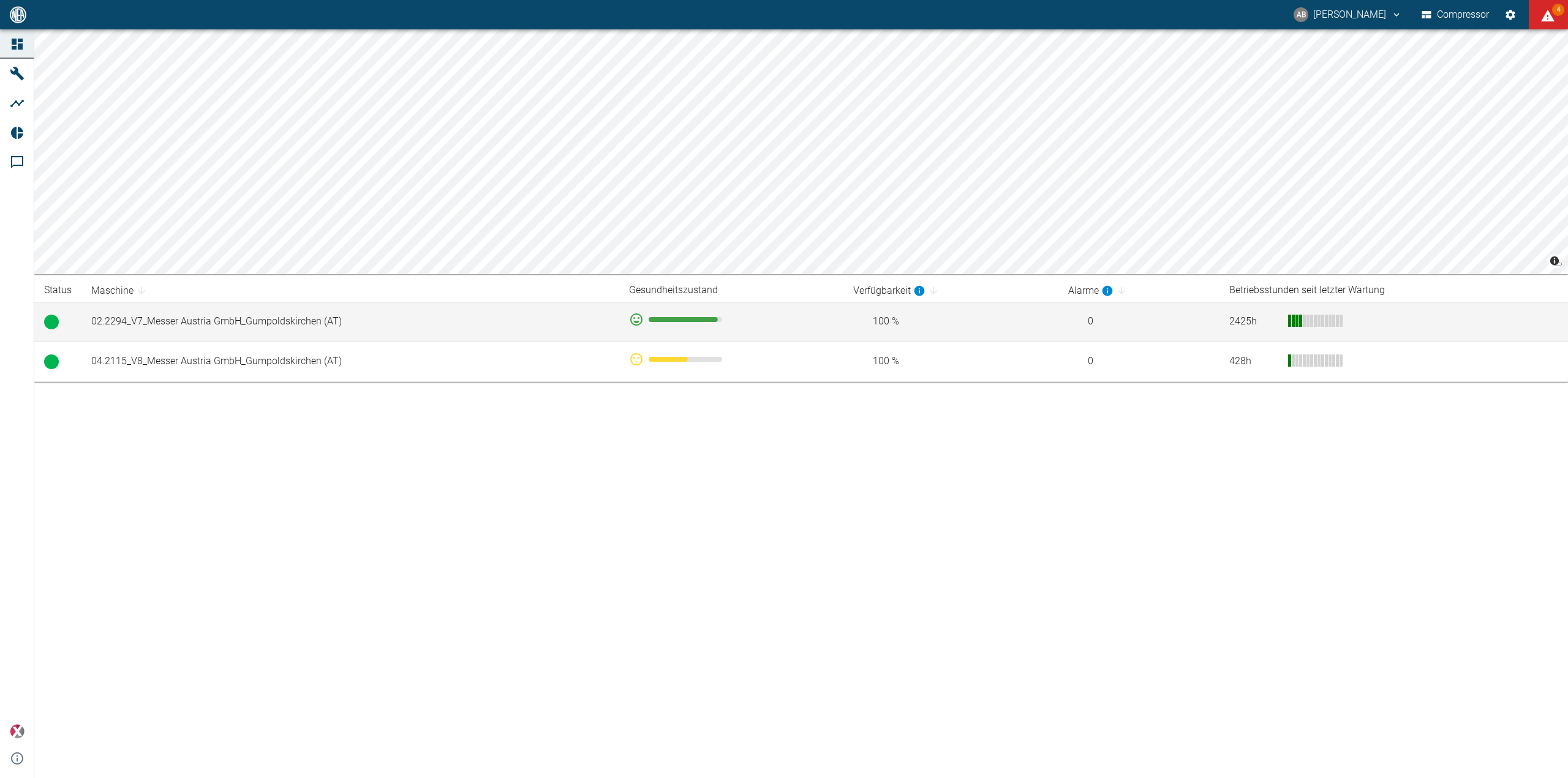
click at [192, 325] on td "02.2294_V7_Messer Austria GmbH_Gumpoldskirchen (AT)" at bounding box center [350, 321] width 538 height 40
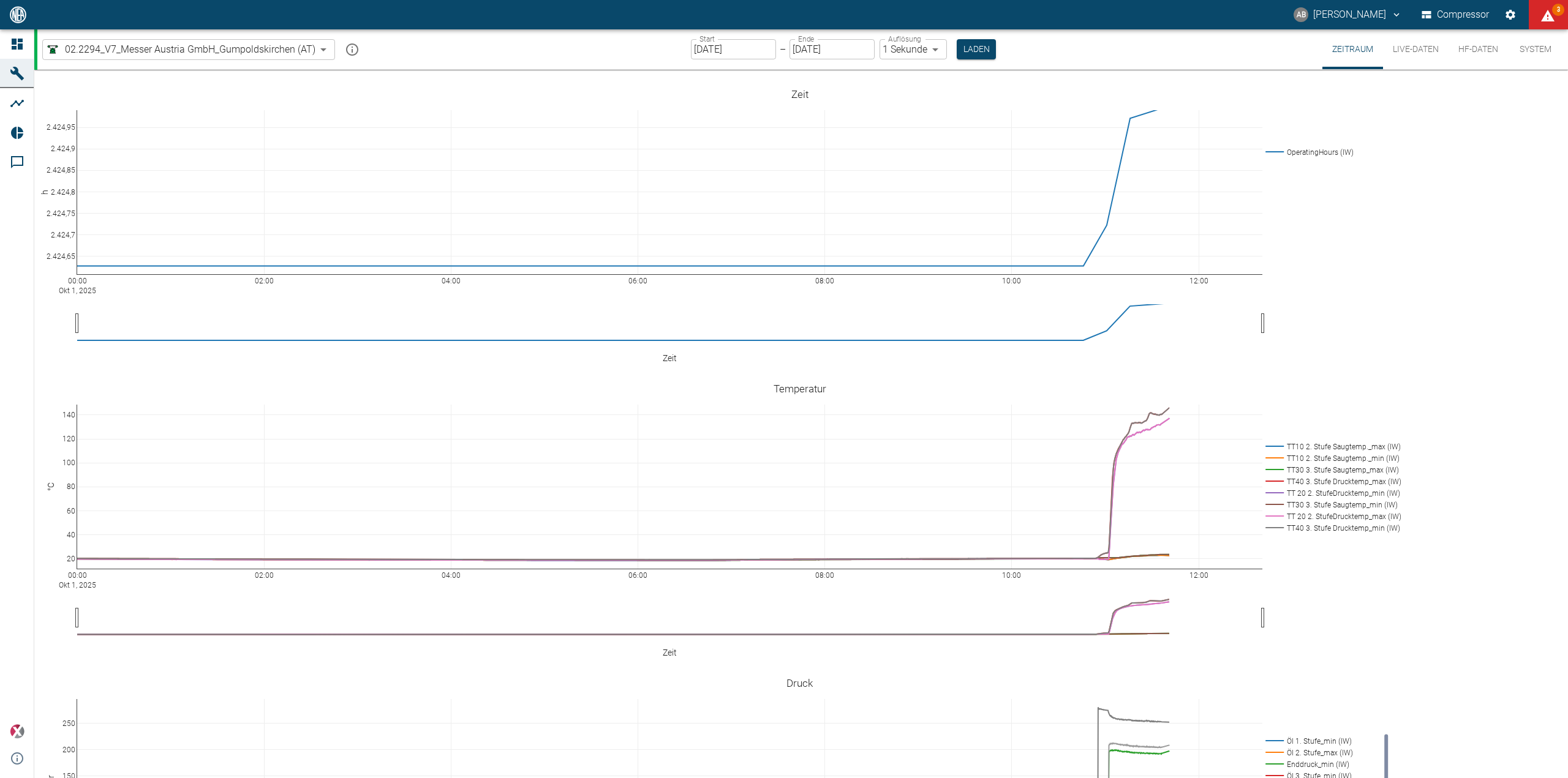
click at [757, 53] on input "[DATE]" at bounding box center [733, 49] width 85 height 20
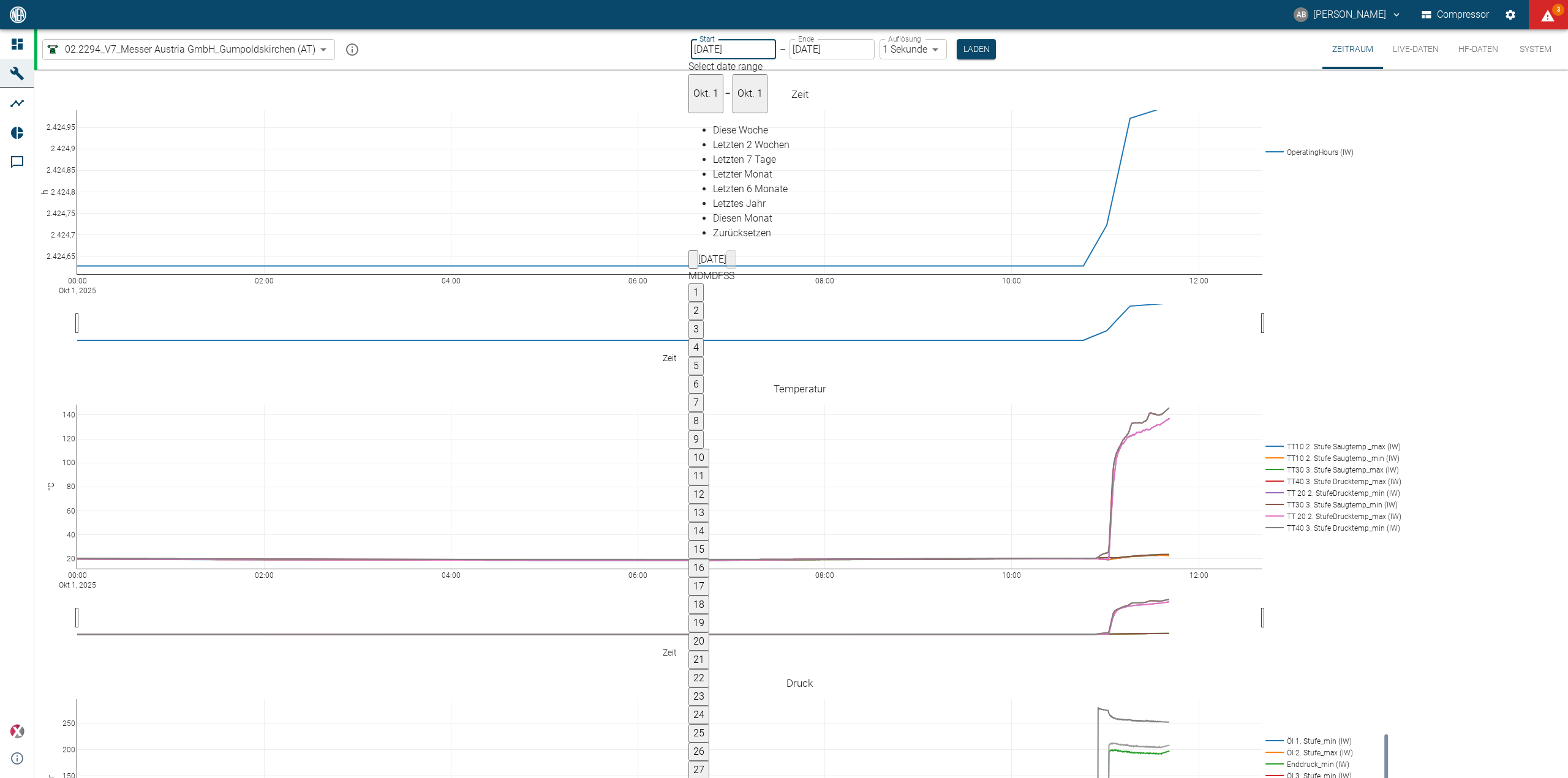
click at [698, 250] on button "Previous month" at bounding box center [693, 259] width 10 height 18
click at [693, 263] on icon "Previous month" at bounding box center [693, 263] width 0 height 0
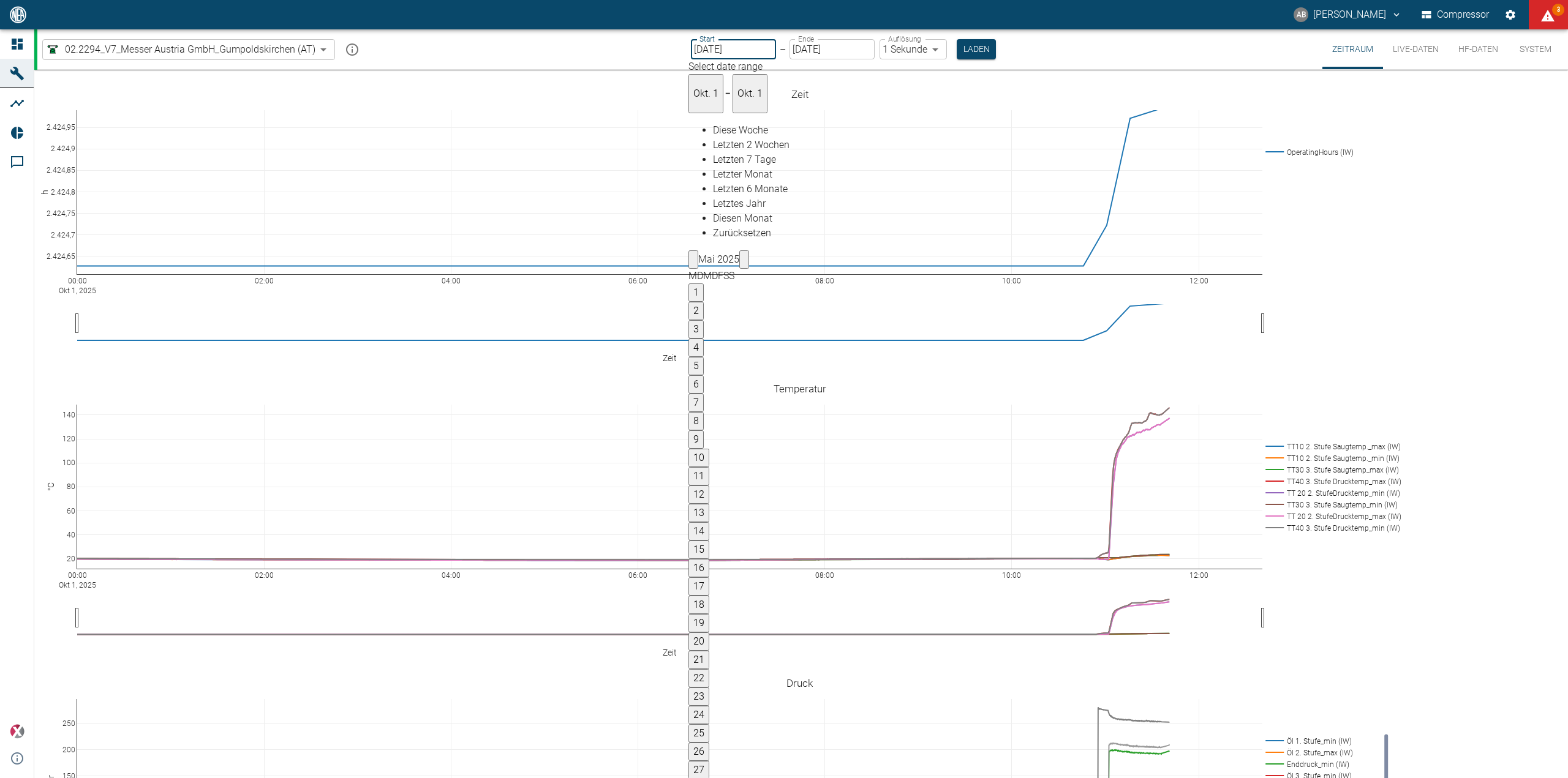
click at [693, 263] on icon "Previous month" at bounding box center [693, 263] width 0 height 0
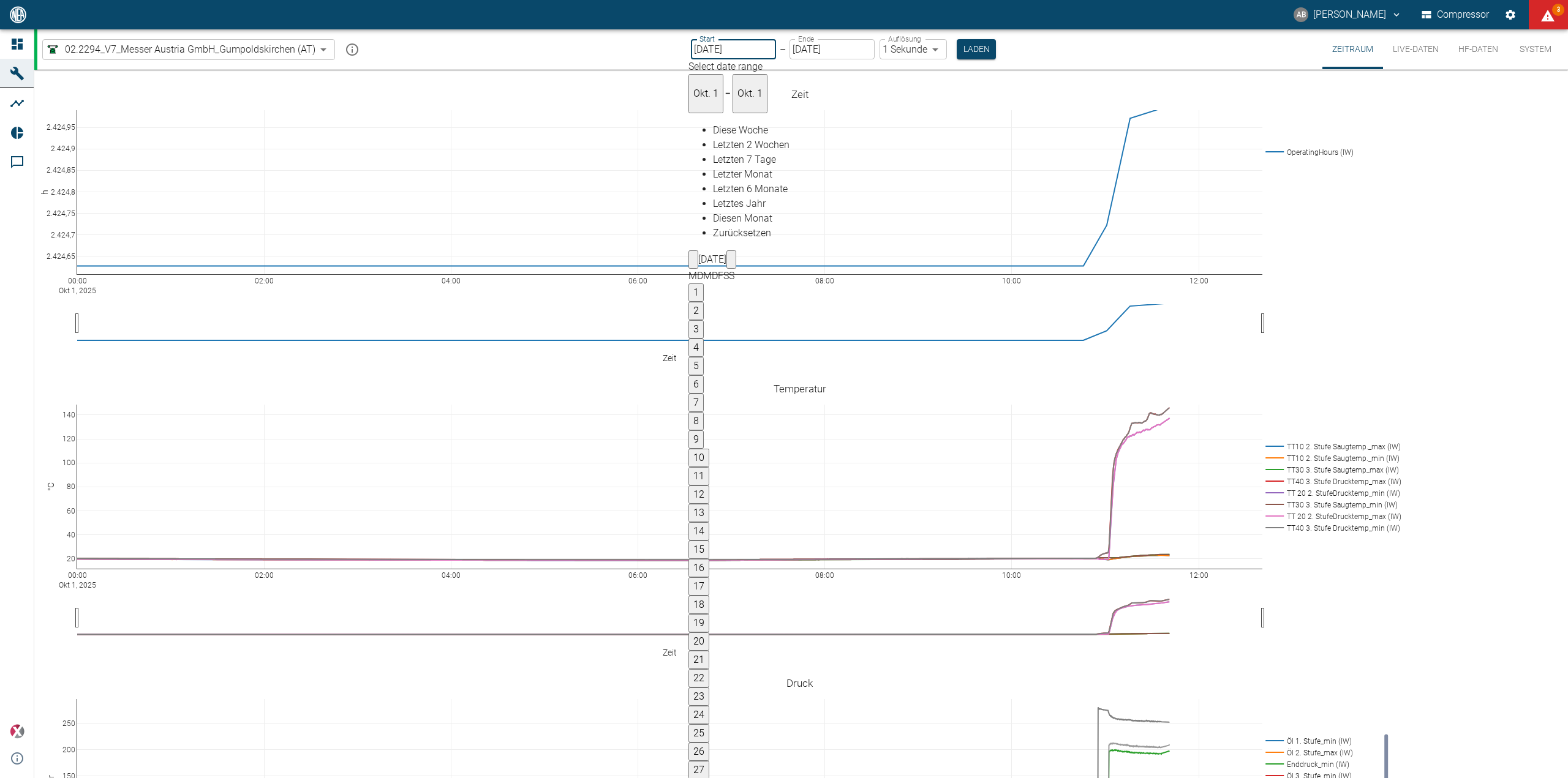
click at [693, 263] on icon "Previous month" at bounding box center [693, 263] width 0 height 0
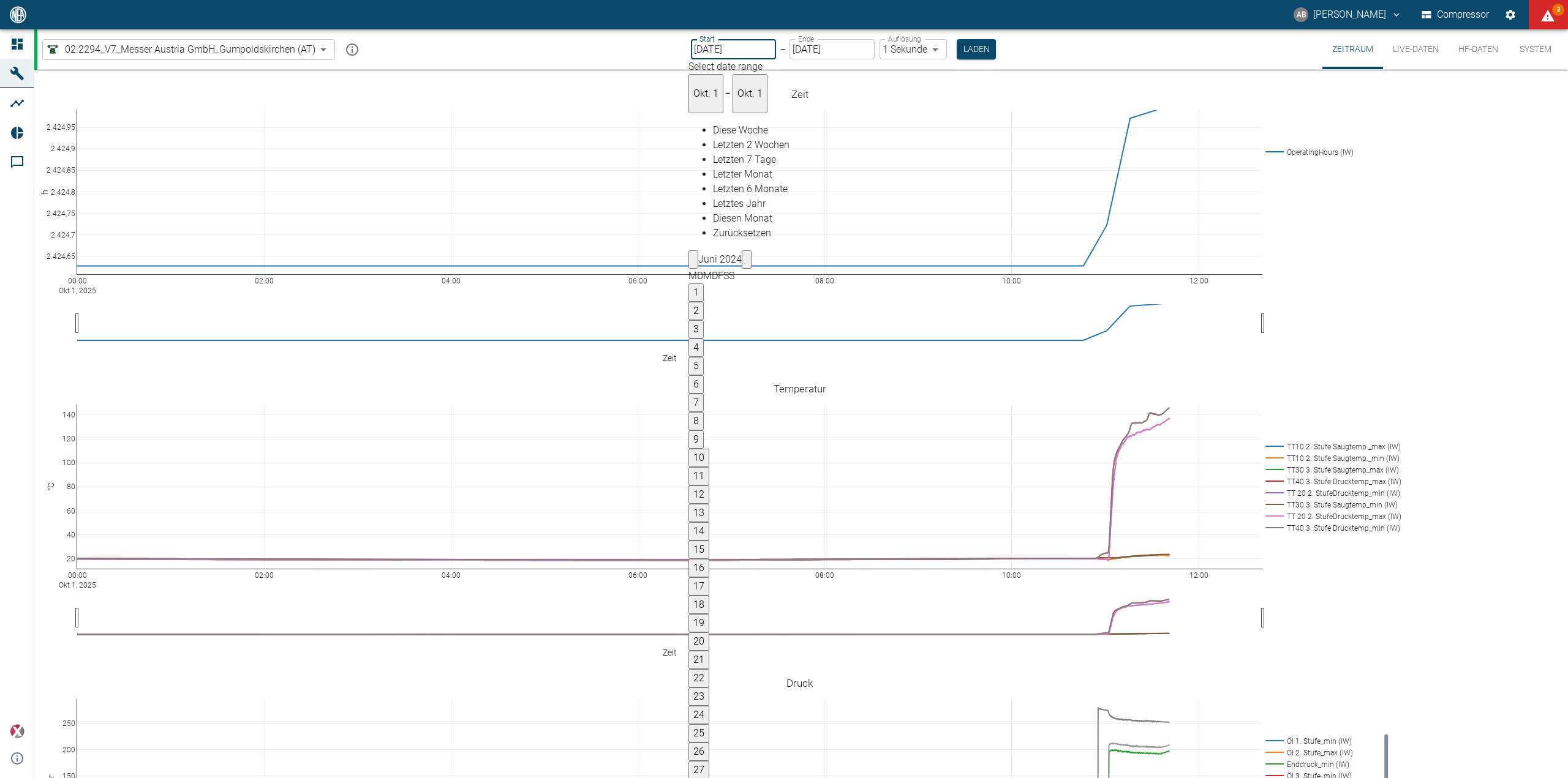
click at [693, 263] on icon "Previous month" at bounding box center [693, 263] width 0 height 0
click at [704, 283] on button "1" at bounding box center [696, 292] width 15 height 18
type input "[DATE]"
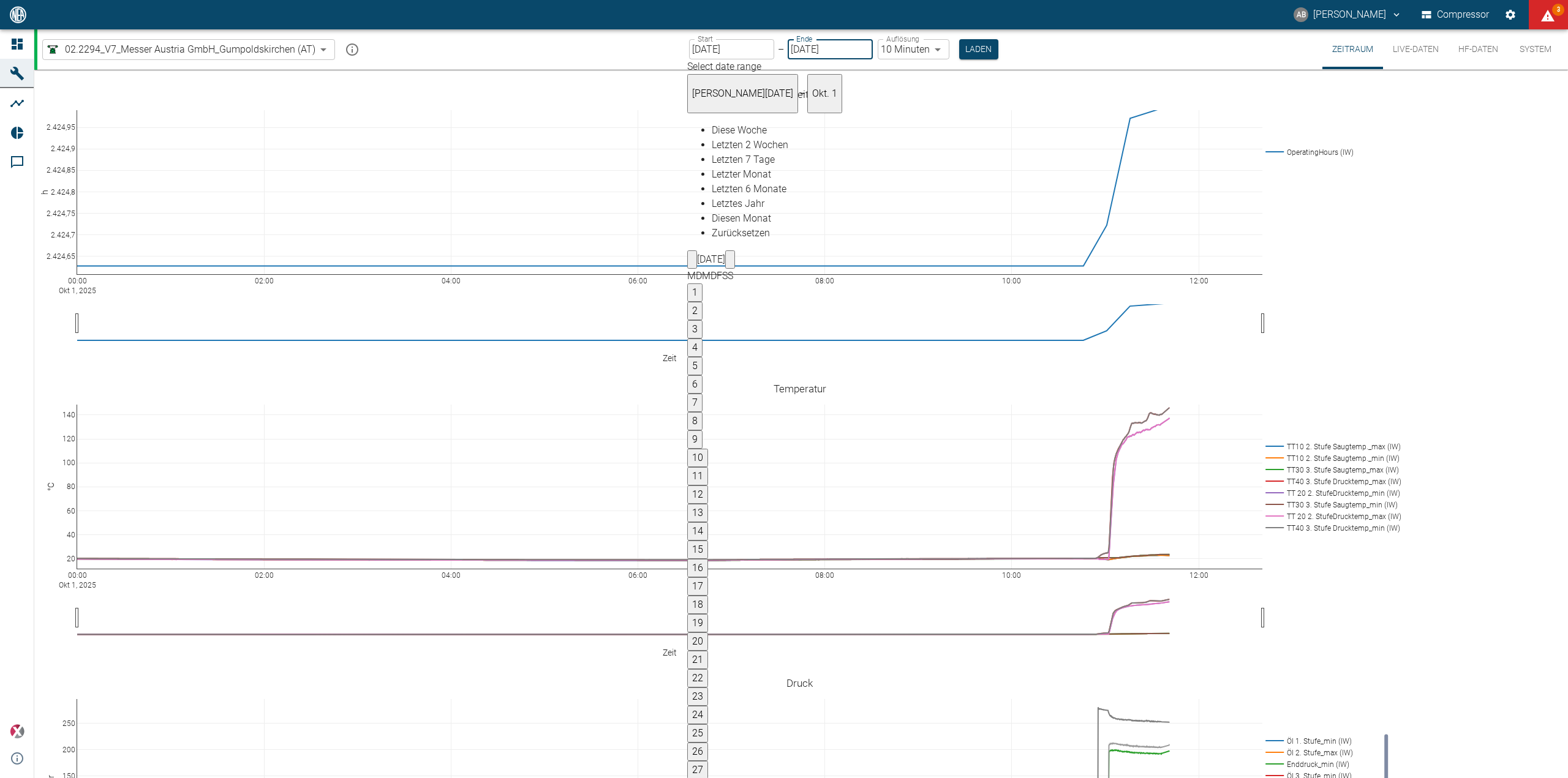
type input "10min"
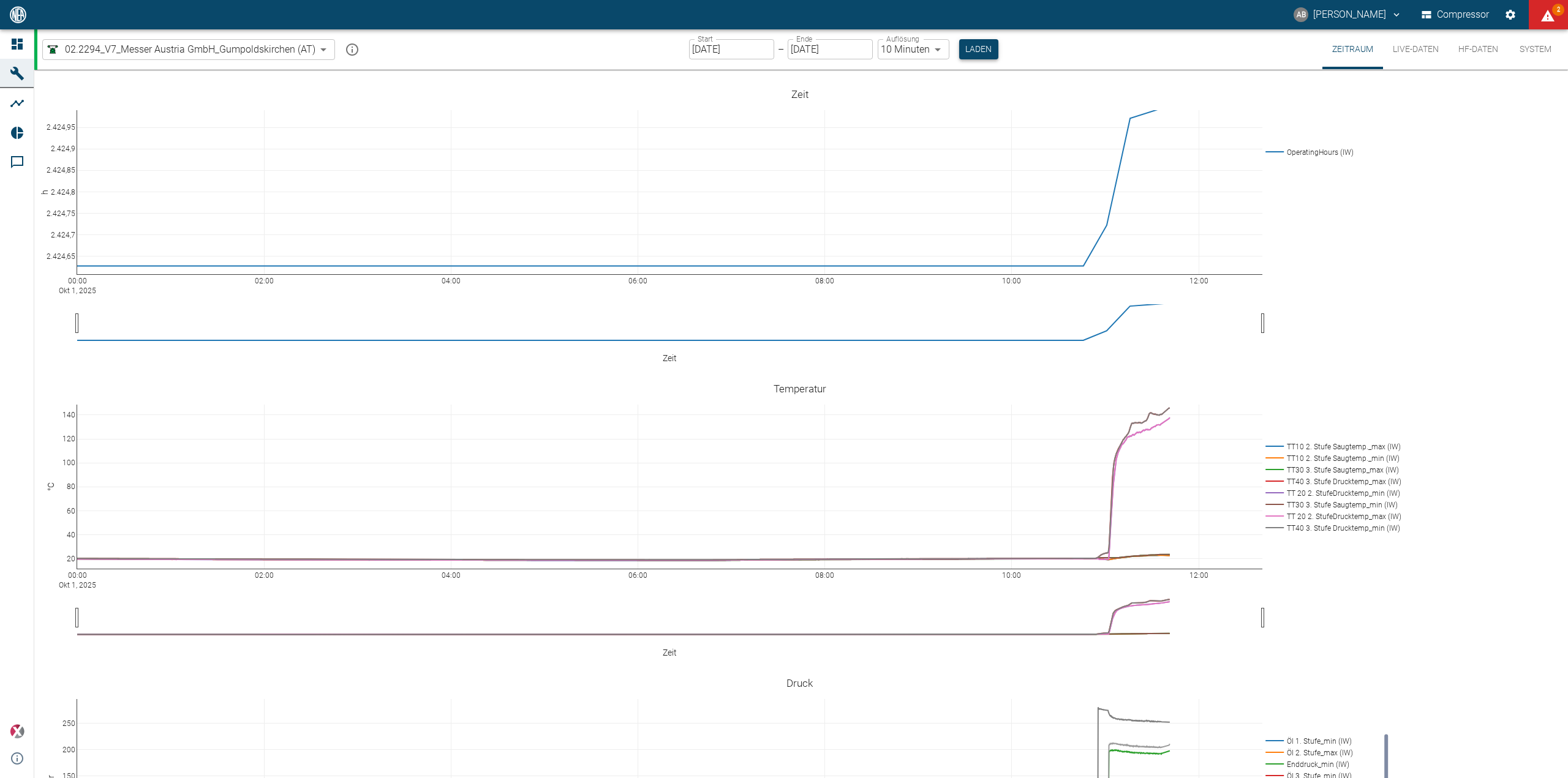
click at [971, 44] on button "Laden" at bounding box center [979, 49] width 39 height 20
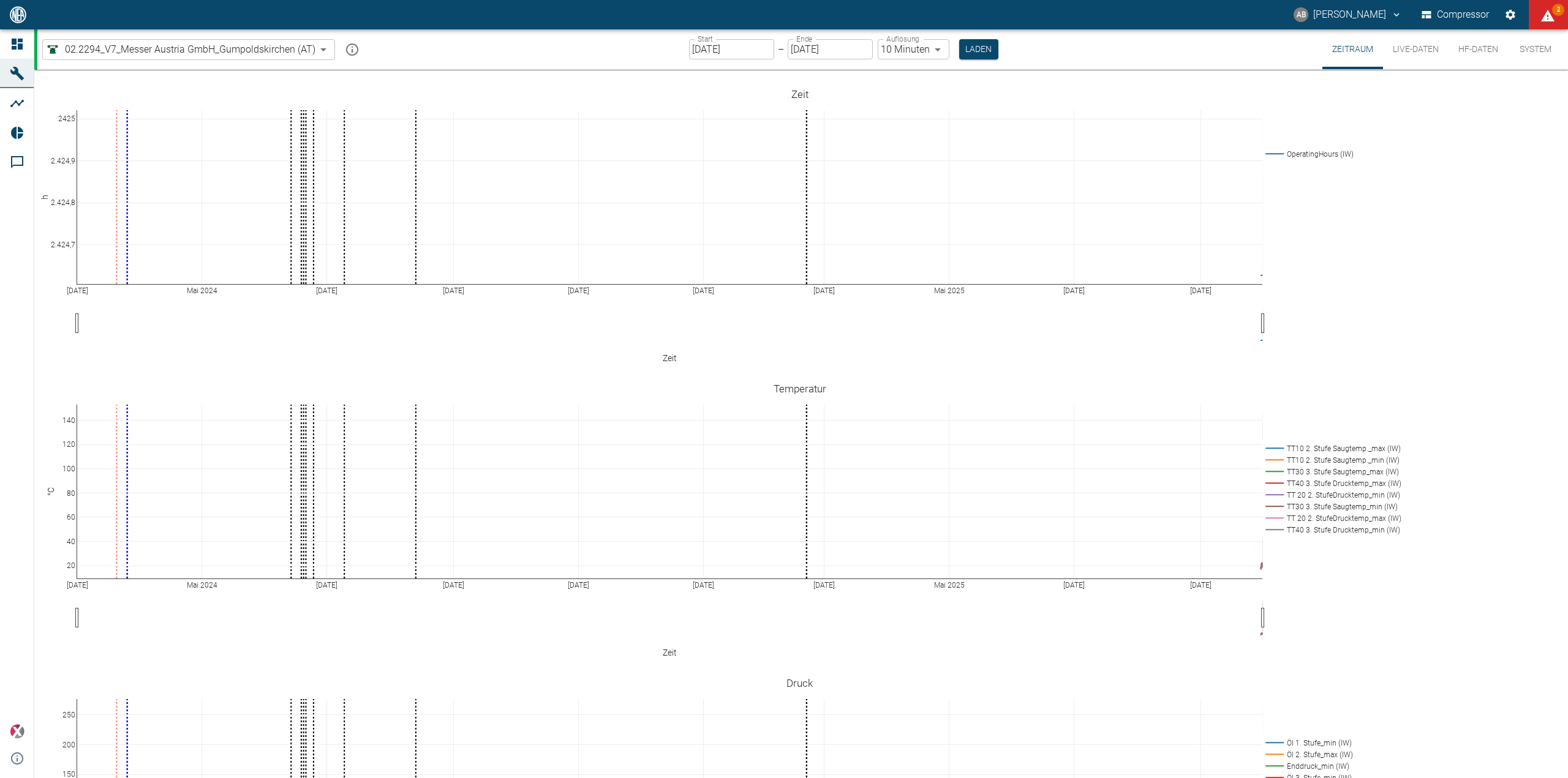
click at [833, 49] on input "[DATE]" at bounding box center [829, 49] width 85 height 20
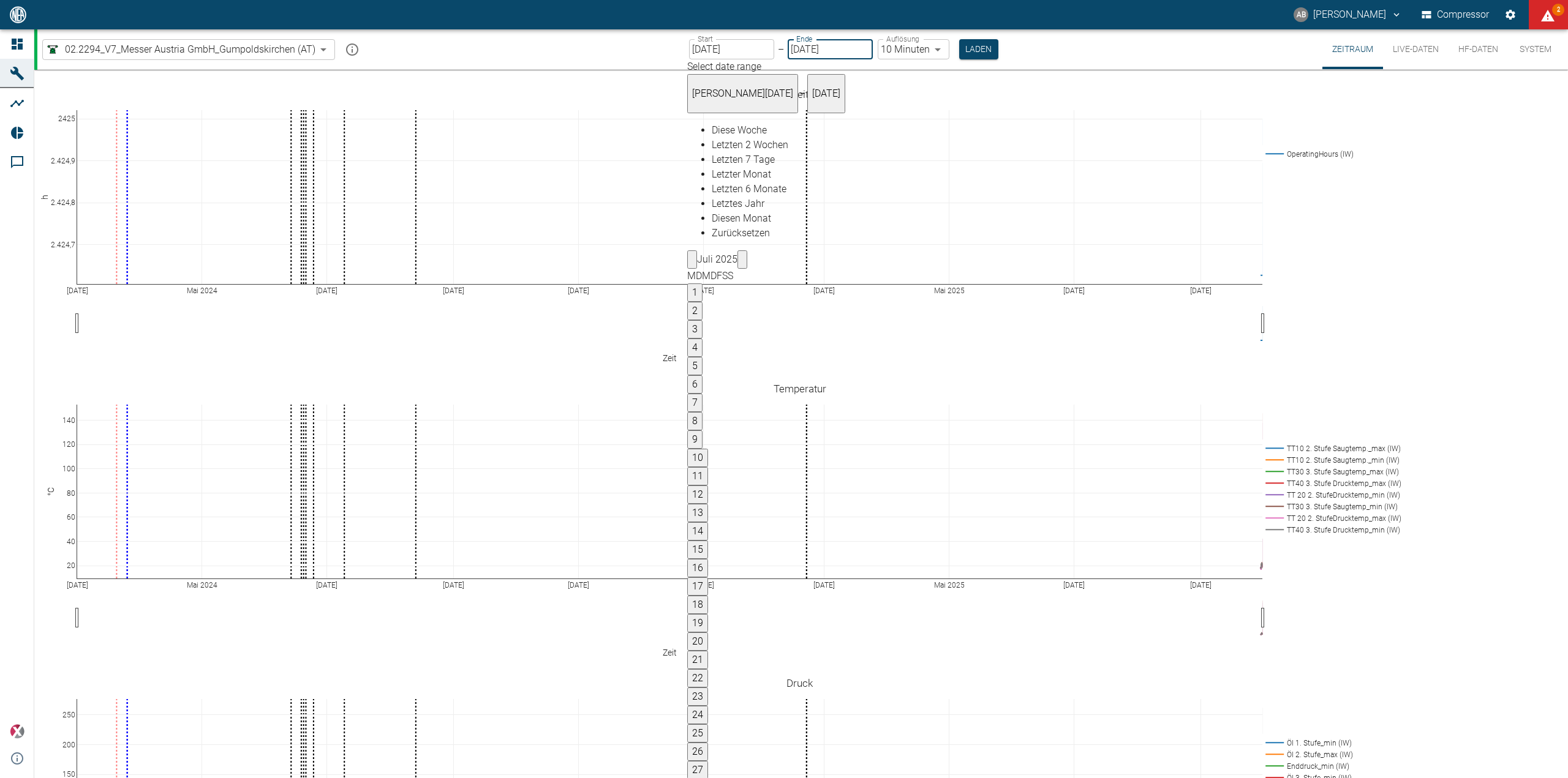
click at [845, 48] on input "[DATE]" at bounding box center [829, 49] width 85 height 20
type input "[DATE]"
click at [692, 263] on icon "Previous month" at bounding box center [692, 263] width 0 height 0
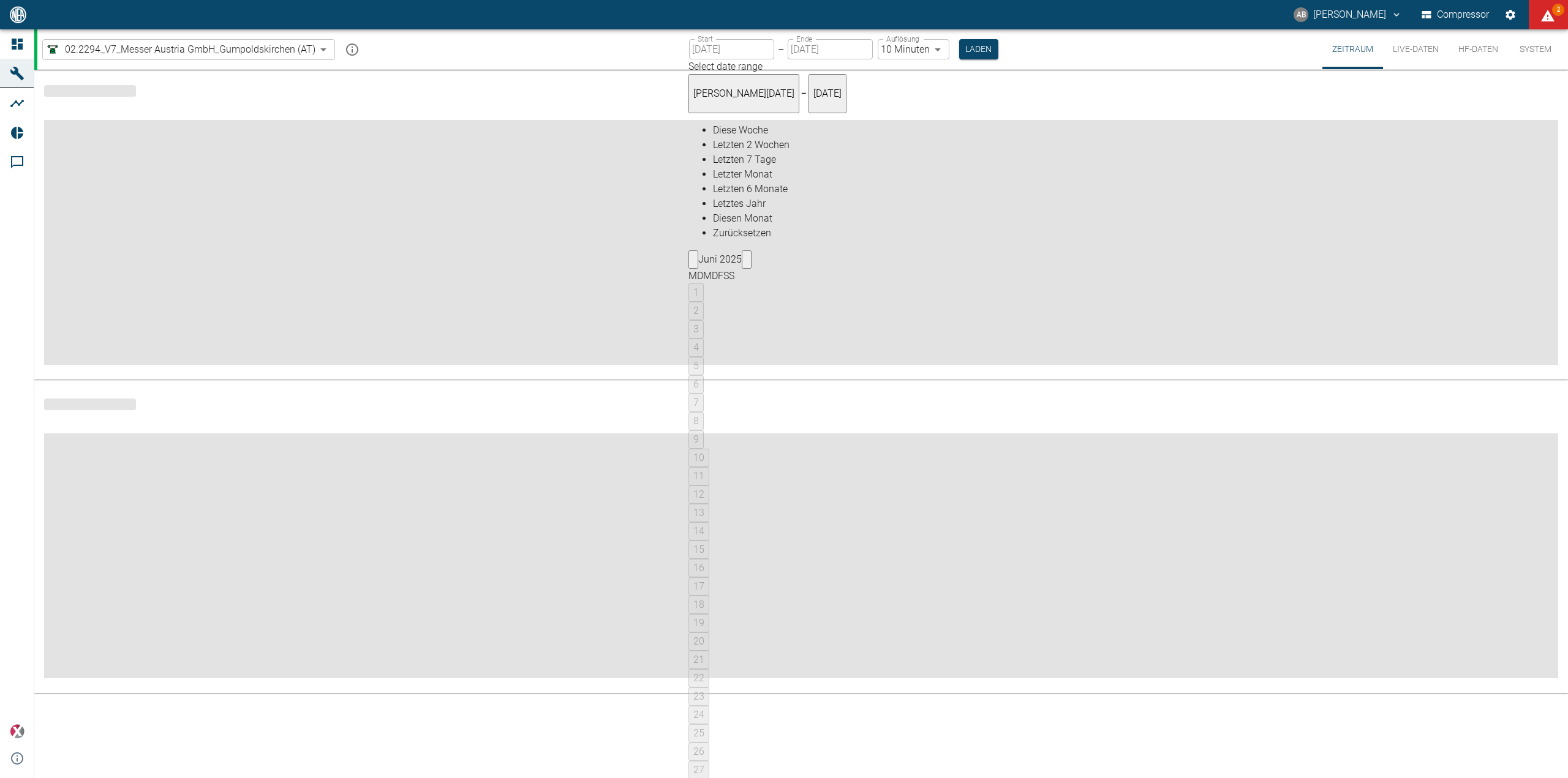
click at [1095, 44] on div "02.2294_V7_Messer Austria GmbH_Gumpoldskirchen (AT) 52381507-e89c-473a-84ef-8e4…" at bounding box center [802, 49] width 1530 height 40
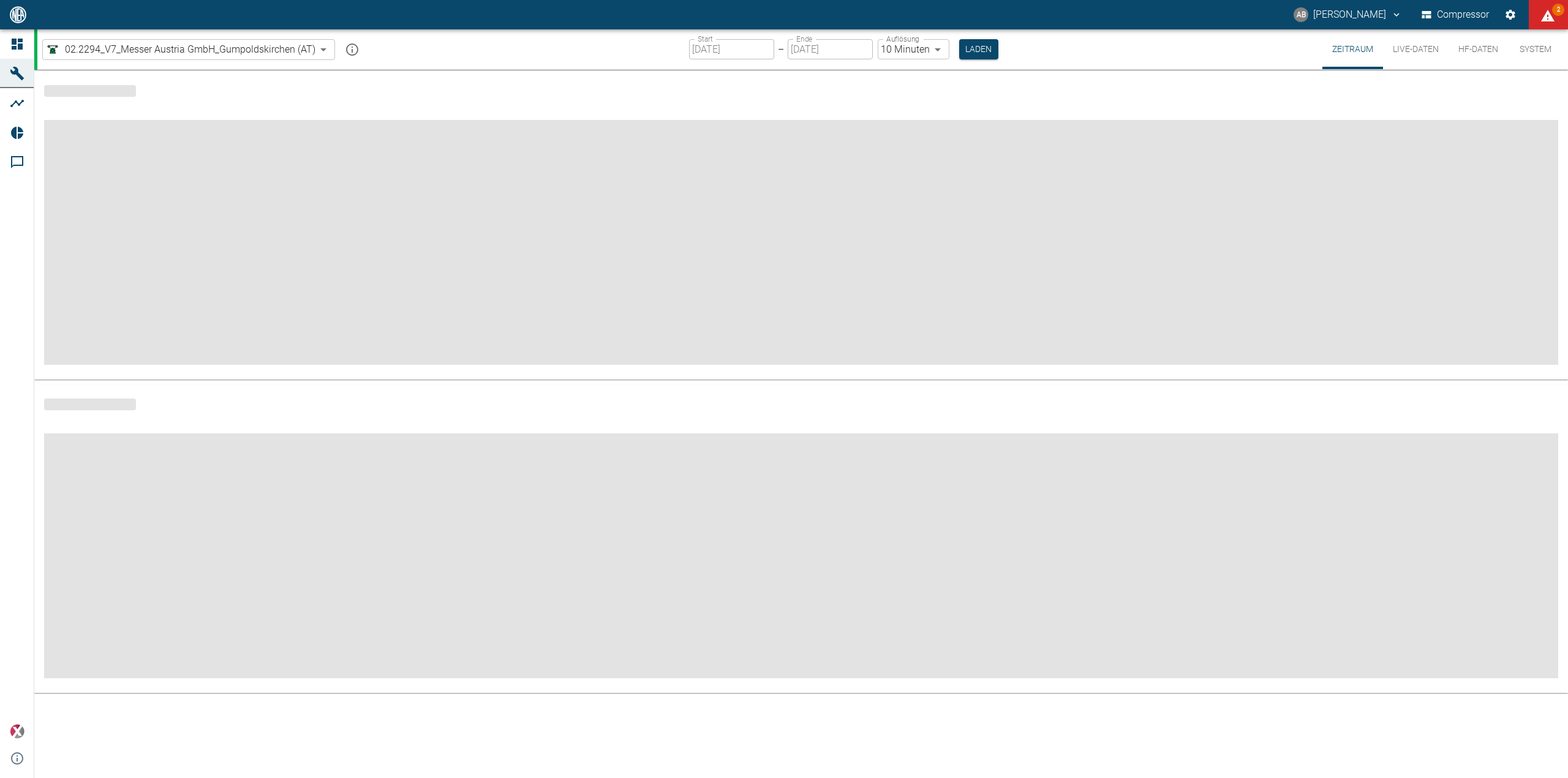
click at [742, 47] on input "[DATE]" at bounding box center [731, 49] width 85 height 20
click at [853, 41] on input "[DATE]" at bounding box center [829, 49] width 85 height 20
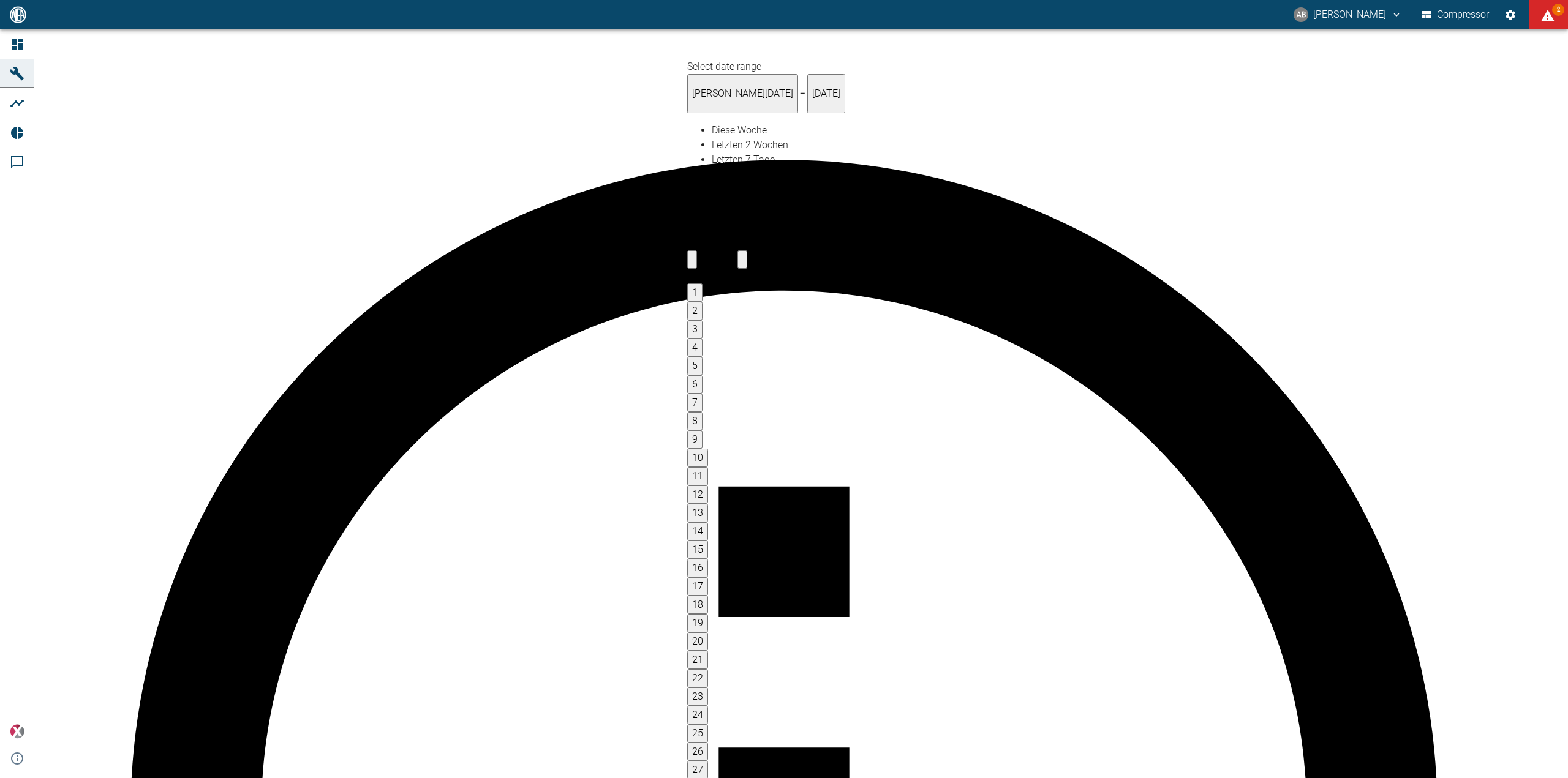
click at [1221, 25] on div "AB [PERSON_NAME] Compressor 2" at bounding box center [784, 14] width 1568 height 29
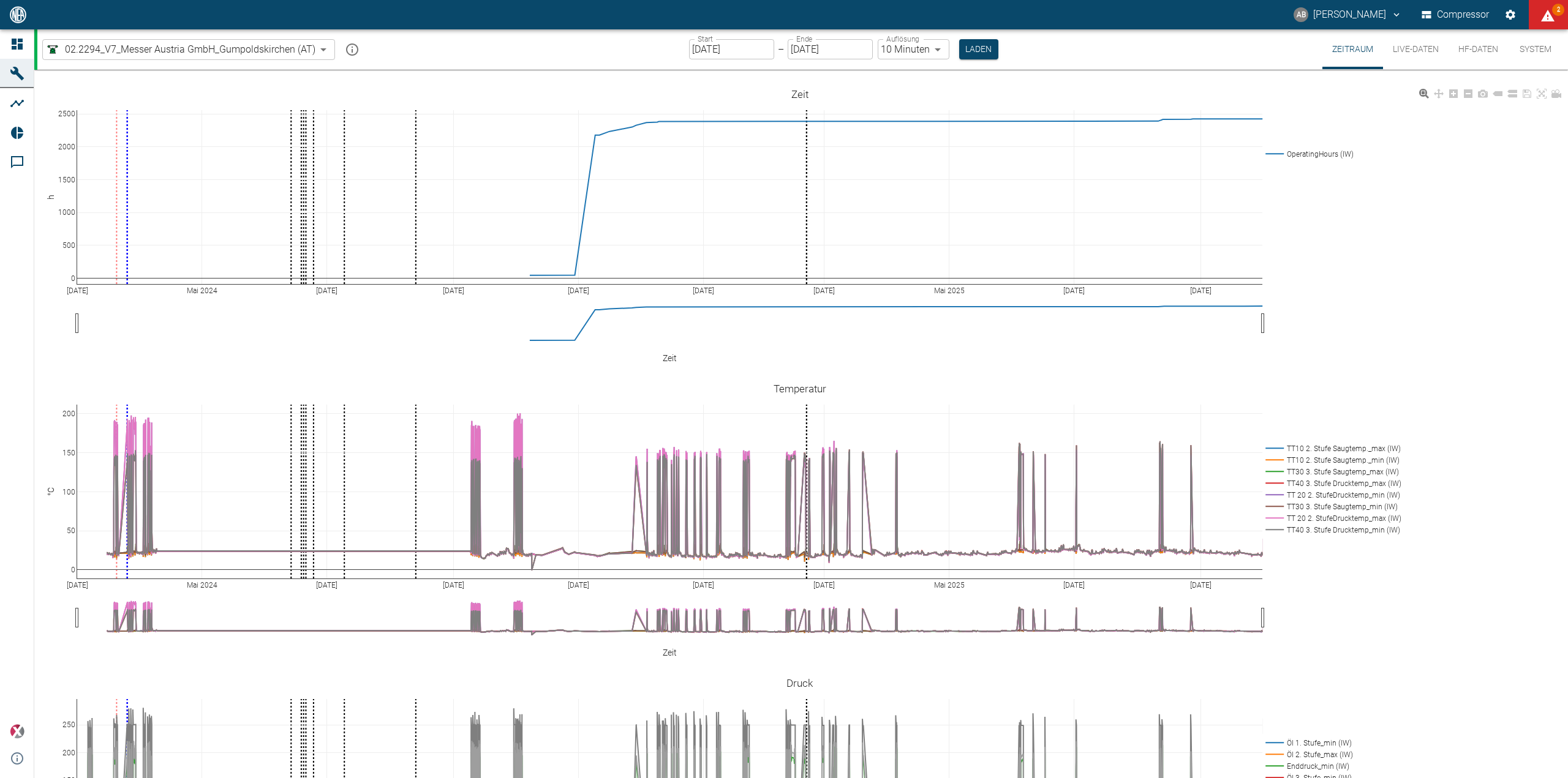
click at [436, 345] on div "[DATE] [DATE] [DATE] [DATE] [DATE] [DATE] [DATE] [DATE] [DATE] [DATE] 0 500 100…" at bounding box center [799, 223] width 1530 height 276
click at [817, 50] on input "[DATE]" at bounding box center [829, 49] width 85 height 20
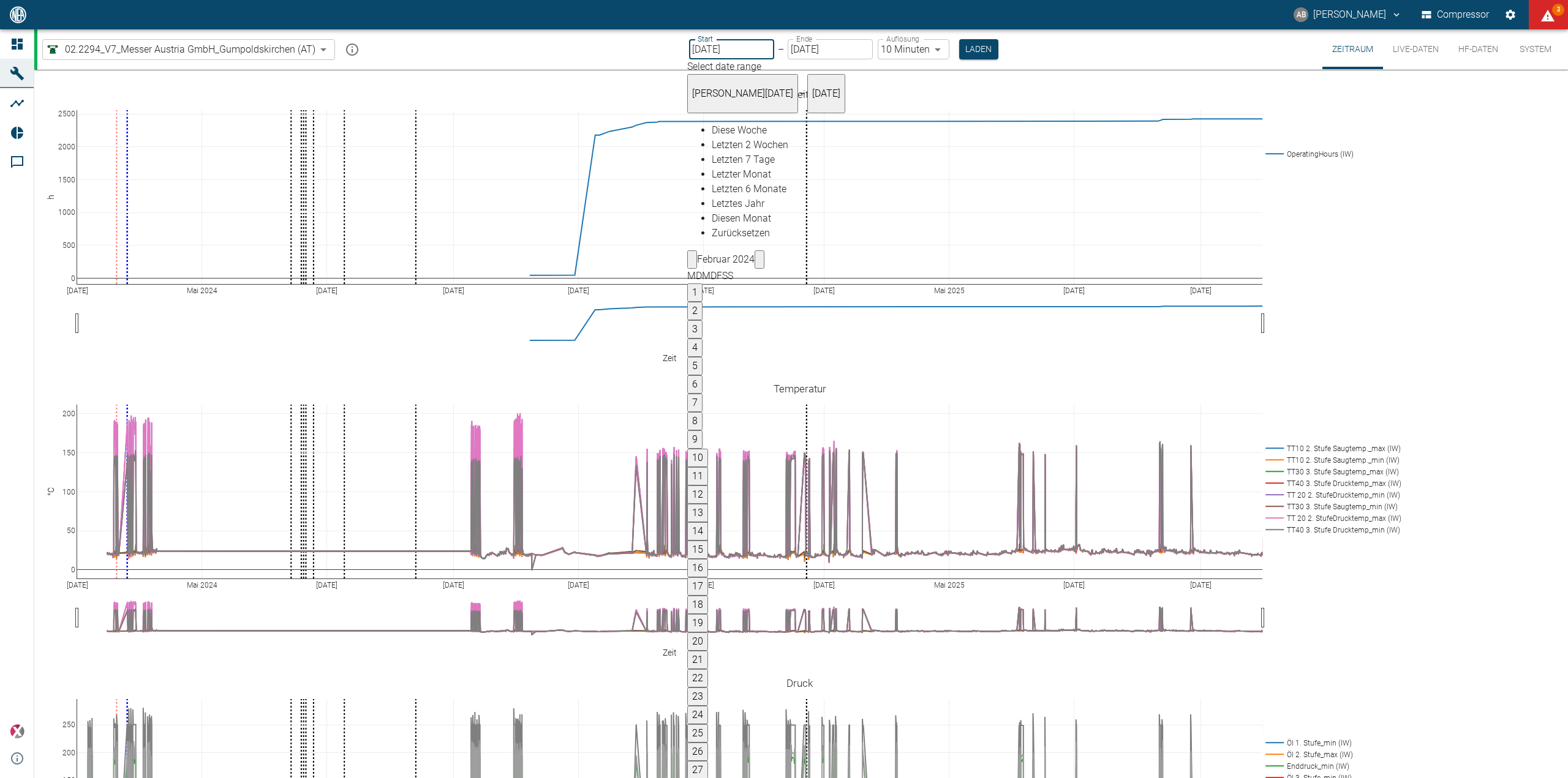
click at [751, 47] on input "[DATE]" at bounding box center [731, 49] width 85 height 20
click at [847, 51] on input "[DATE]" at bounding box center [829, 49] width 85 height 20
click at [820, 49] on input "[DATE]" at bounding box center [829, 49] width 85 height 20
click at [820, 45] on input "[DATE]" at bounding box center [829, 49] width 85 height 20
click at [835, 47] on input "[DATE]" at bounding box center [829, 49] width 85 height 20
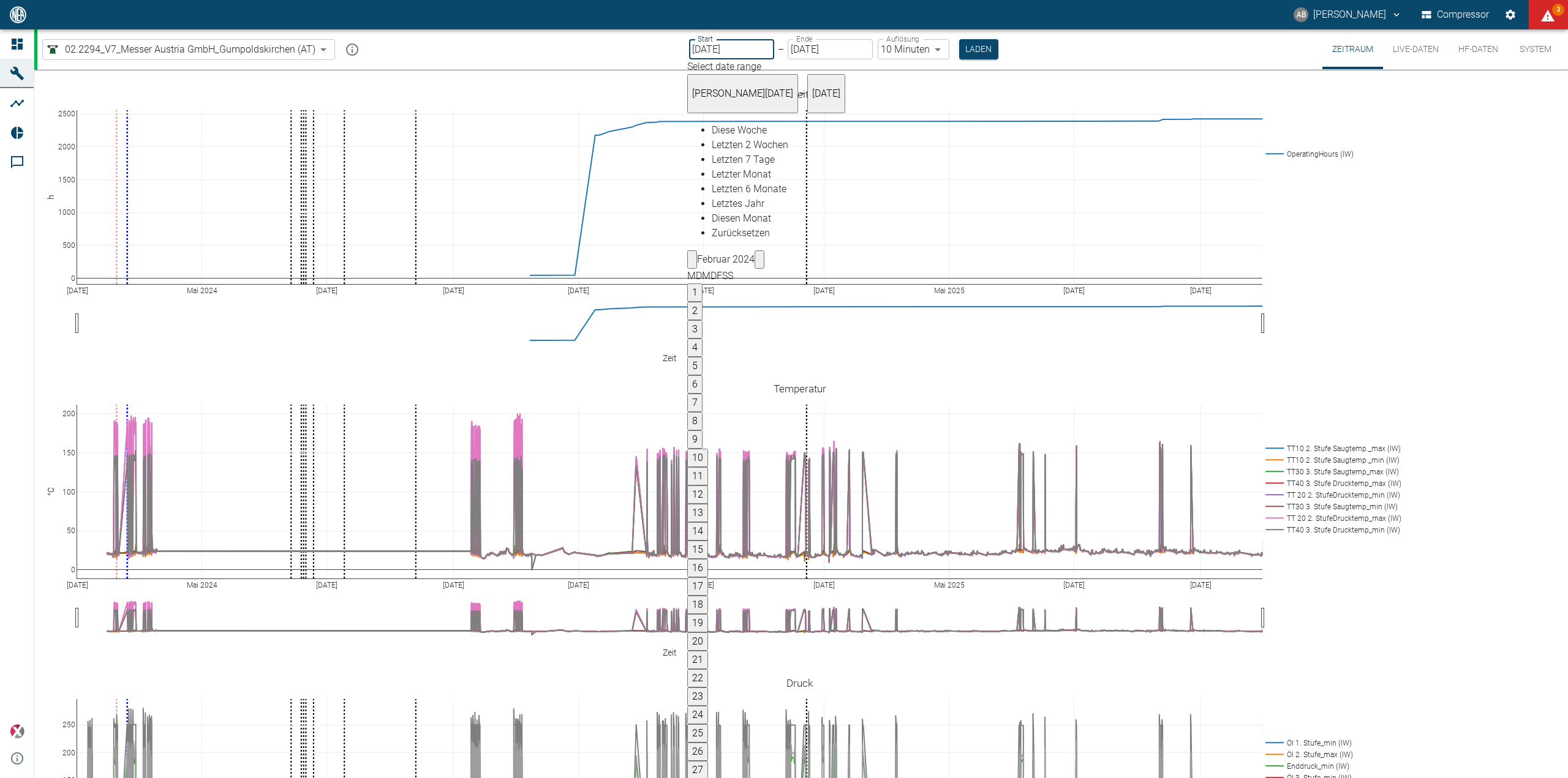
click at [711, 46] on input "[DATE]" at bounding box center [731, 49] width 85 height 20
click at [711, 48] on input "[DATE]" at bounding box center [731, 49] width 85 height 20
click at [712, 51] on input "[DATE]" at bounding box center [731, 49] width 85 height 20
click at [715, 51] on input "[DATE]" at bounding box center [731, 49] width 85 height 20
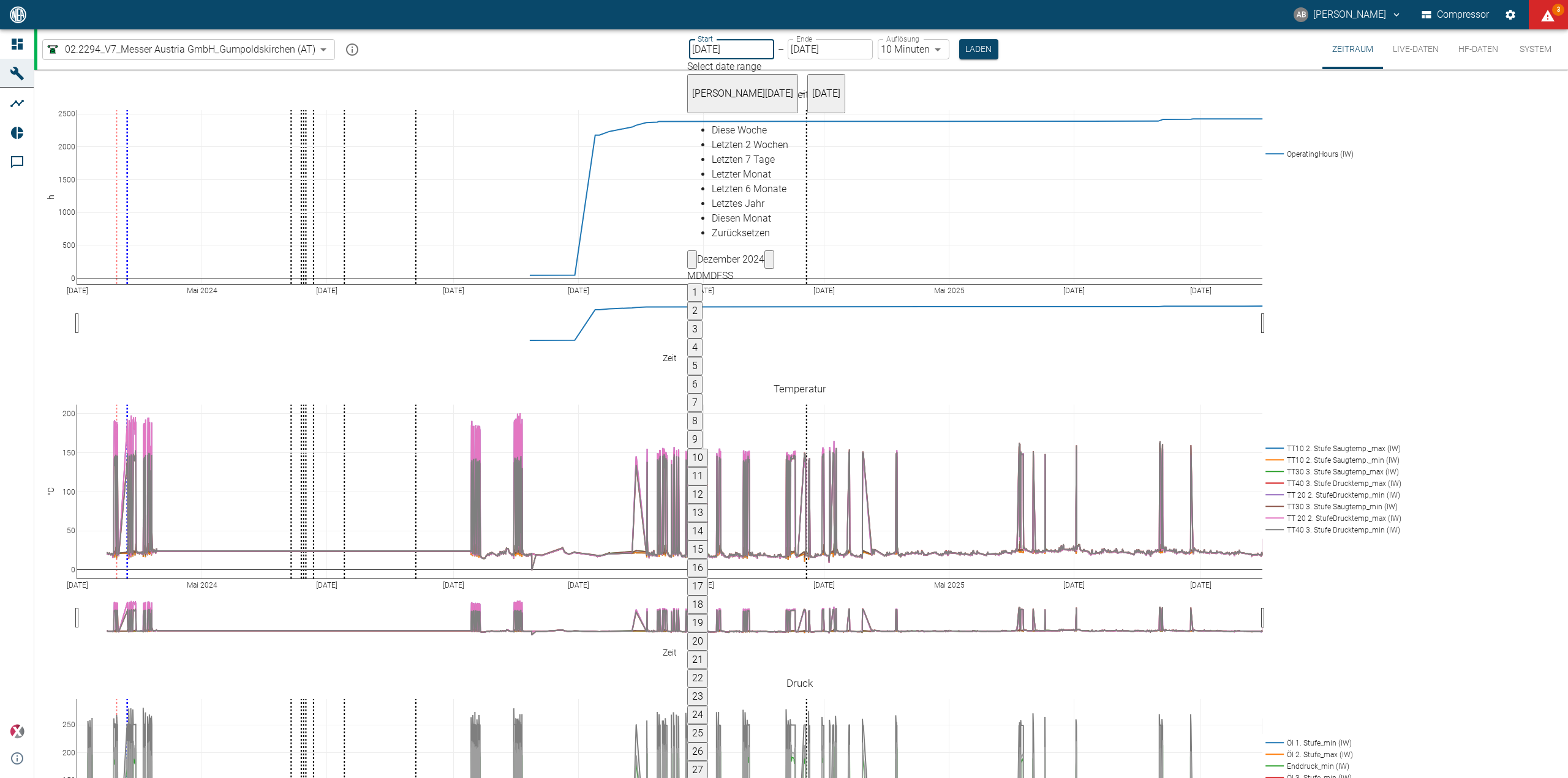
type input "[DATE]"
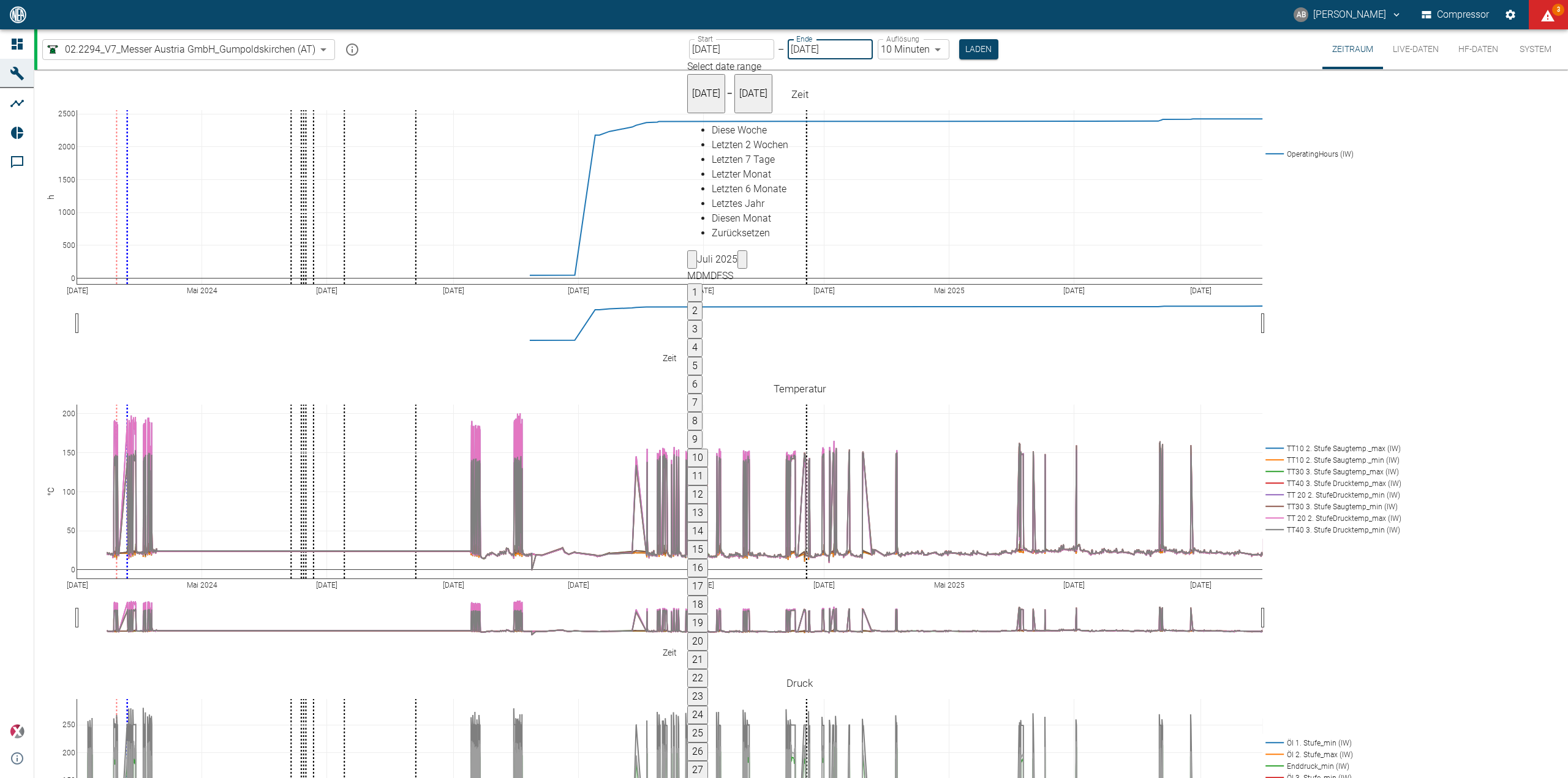
type input "[DATE]"
click at [838, 50] on input "[DATE]" at bounding box center [829, 49] width 85 height 20
click at [692, 263] on icon "Previous month" at bounding box center [692, 263] width 0 height 0
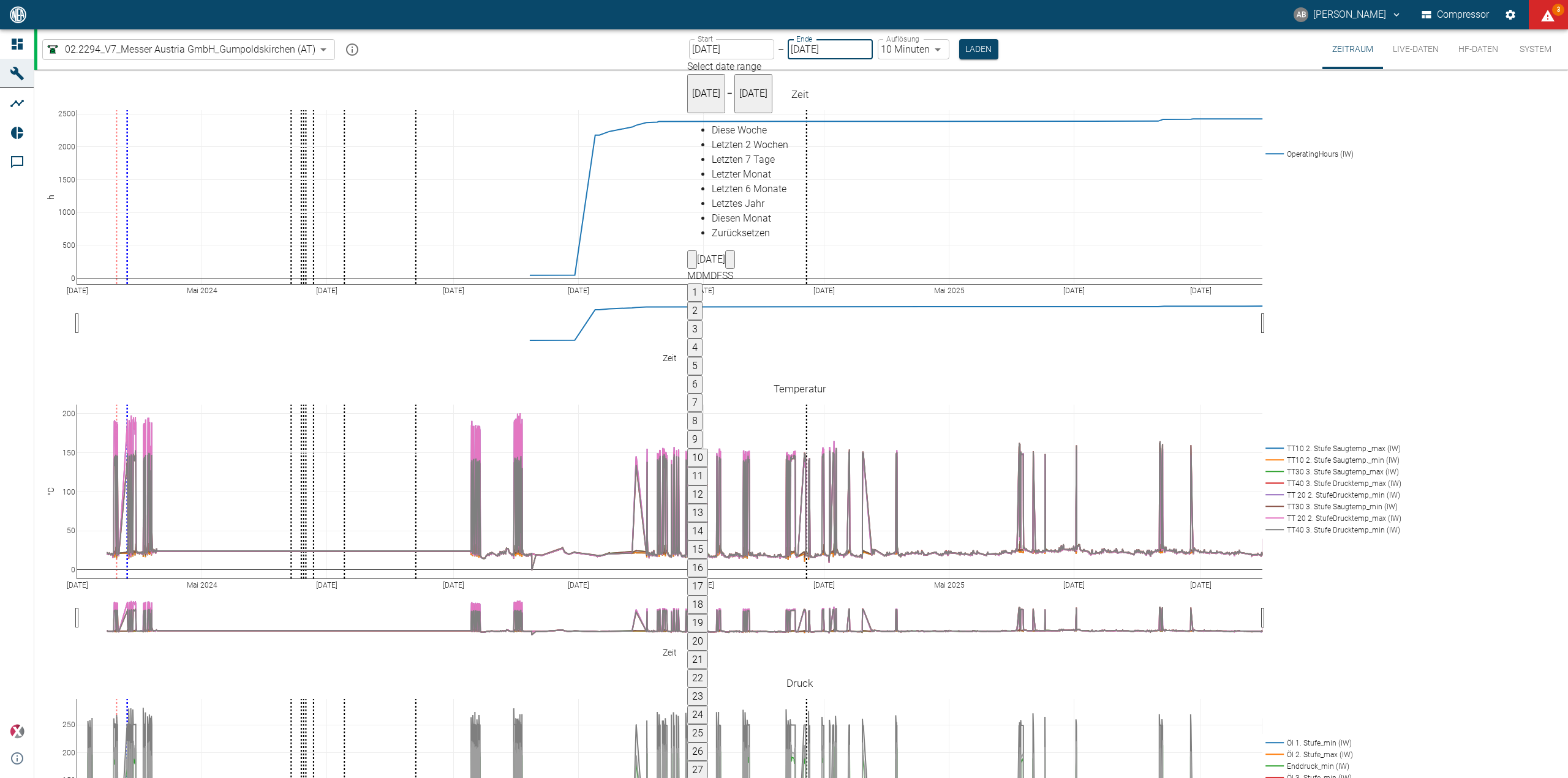
click at [692, 263] on icon "Previous month" at bounding box center [692, 263] width 0 height 0
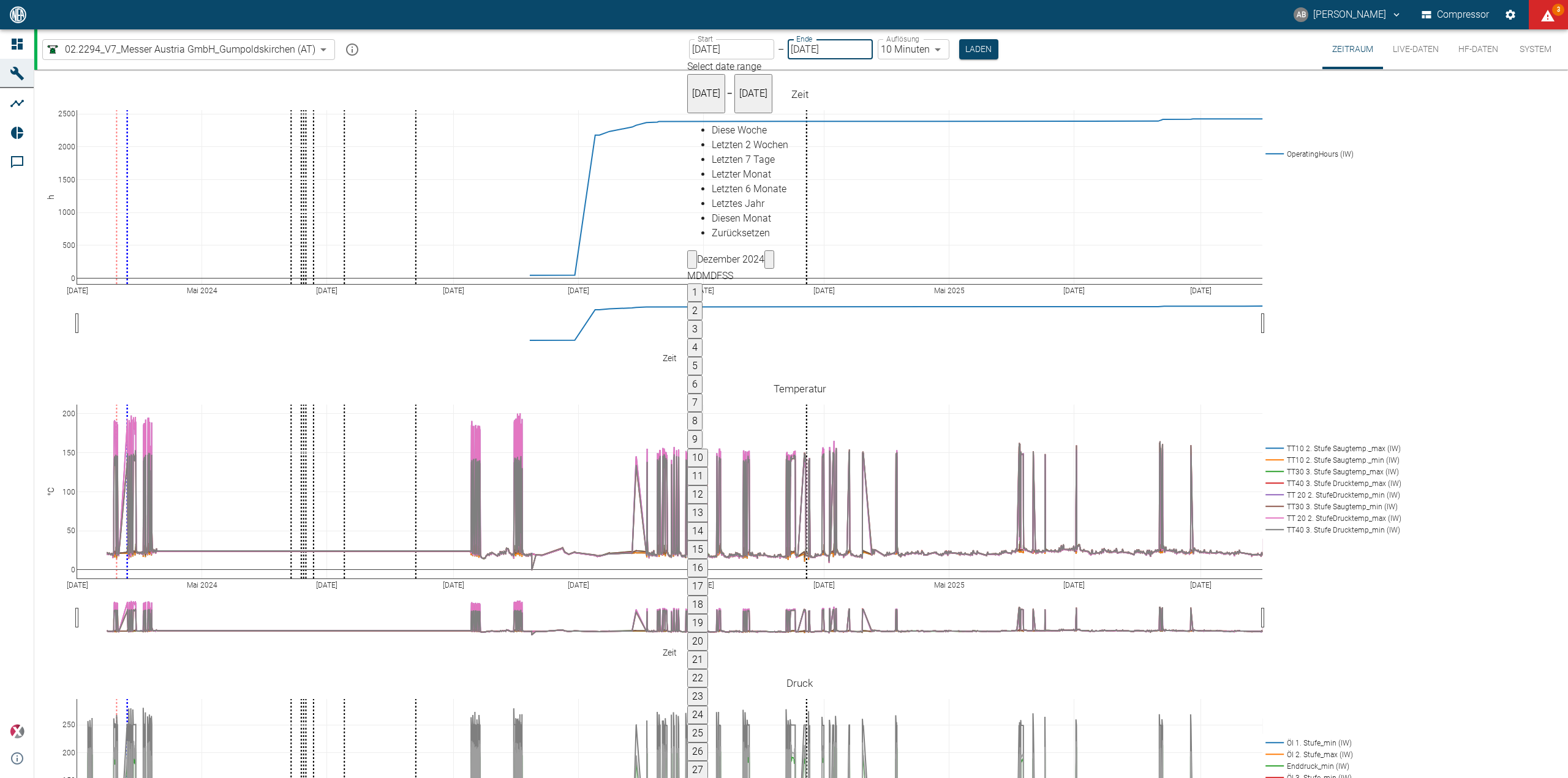
type input "[DATE]"
type input "1sec"
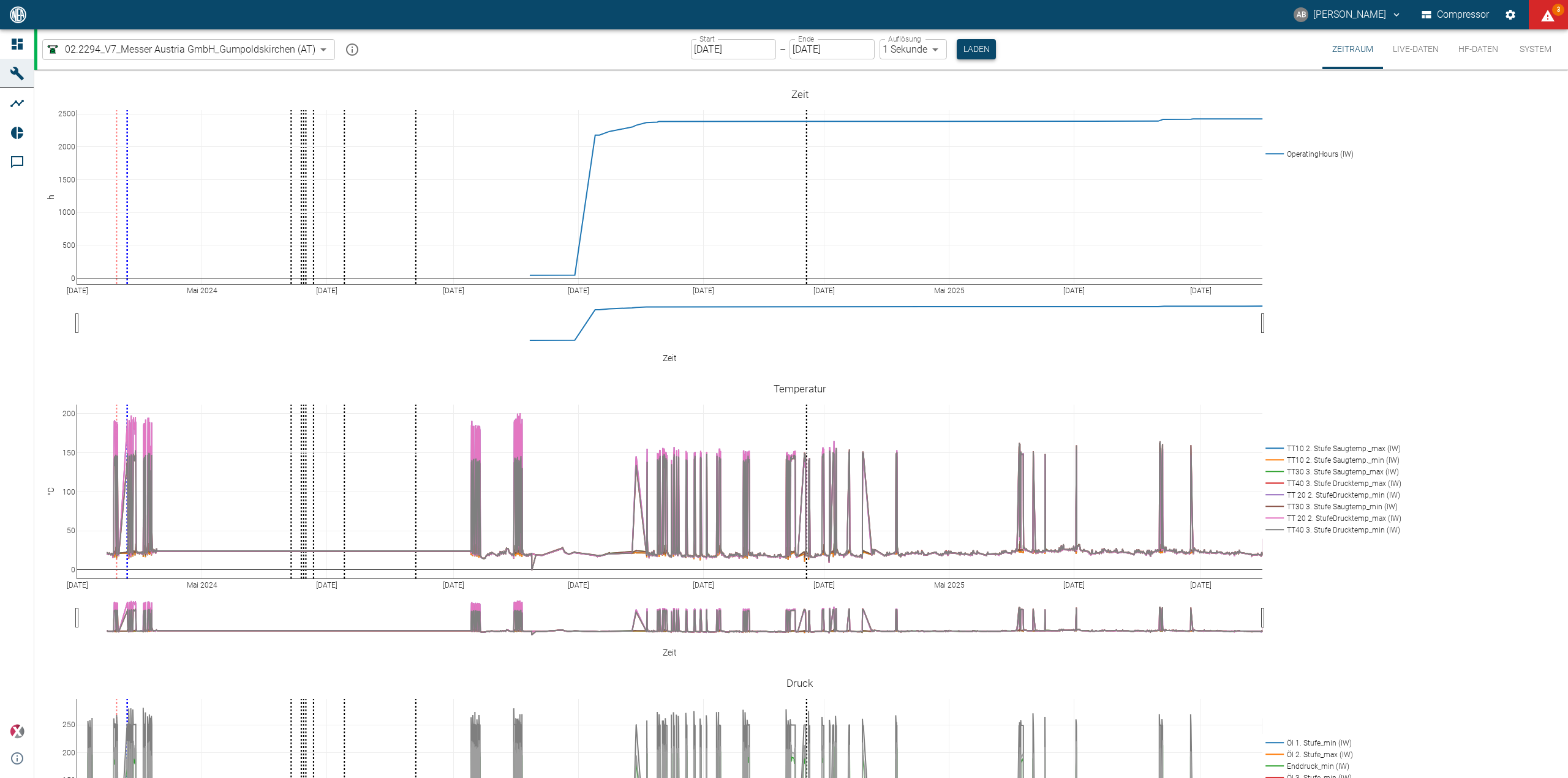
click at [956, 42] on button "Laden" at bounding box center [976, 49] width 39 height 20
click at [966, 50] on button "Laden" at bounding box center [976, 49] width 39 height 20
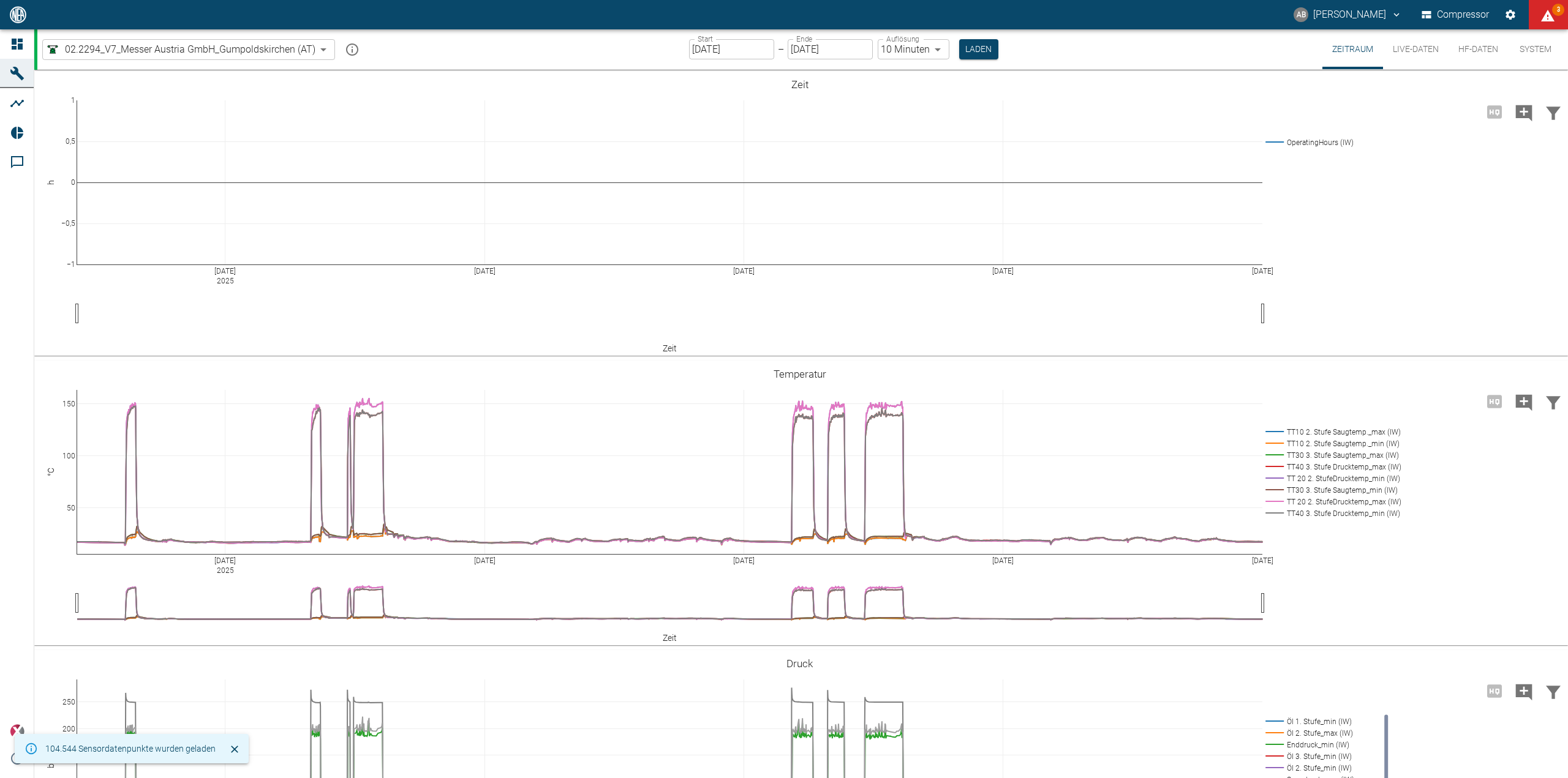
click at [718, 48] on input "[DATE]" at bounding box center [731, 49] width 85 height 20
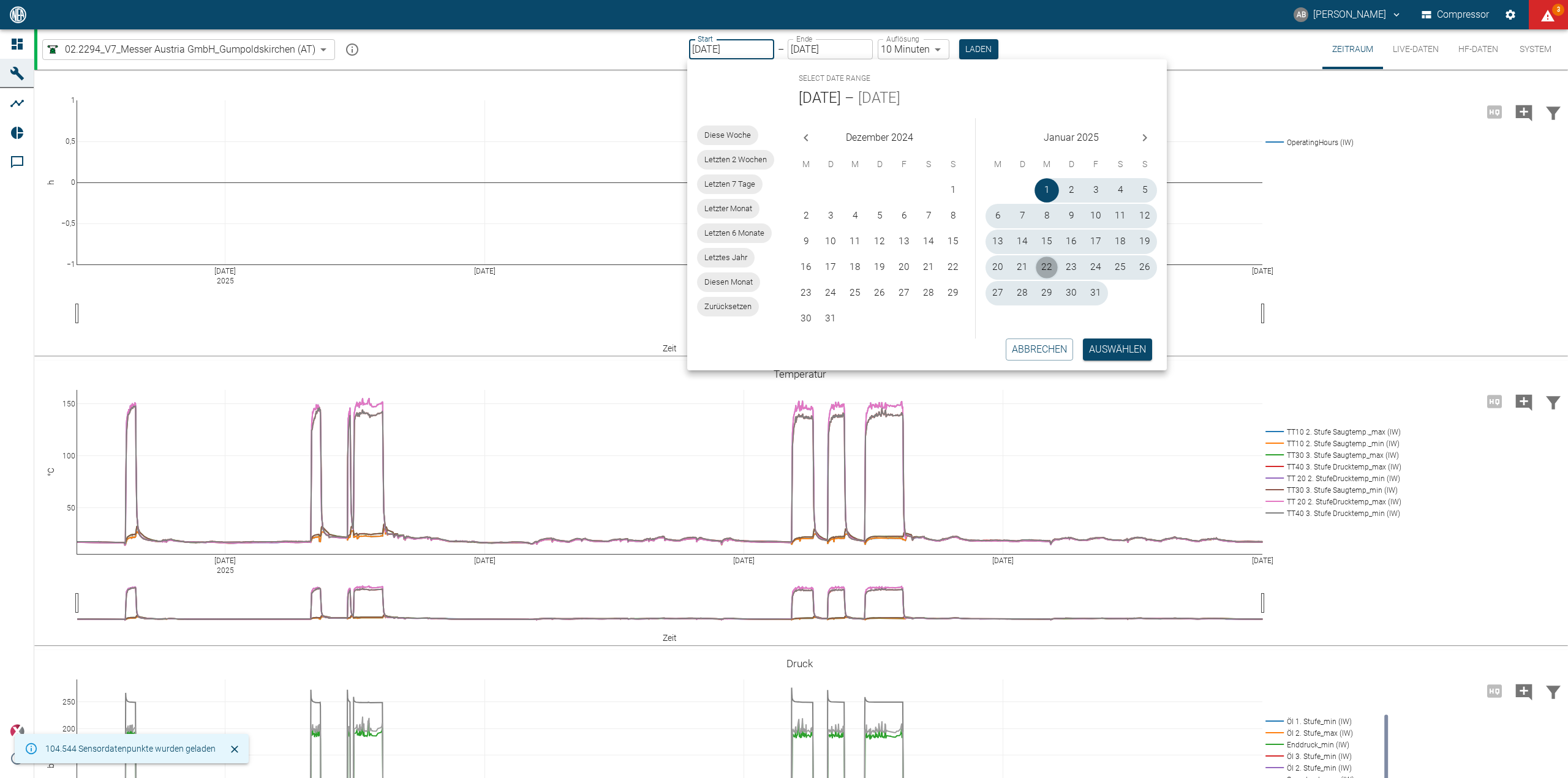
click at [1049, 269] on button "22" at bounding box center [1047, 267] width 25 height 25
type input "22.01.2025"
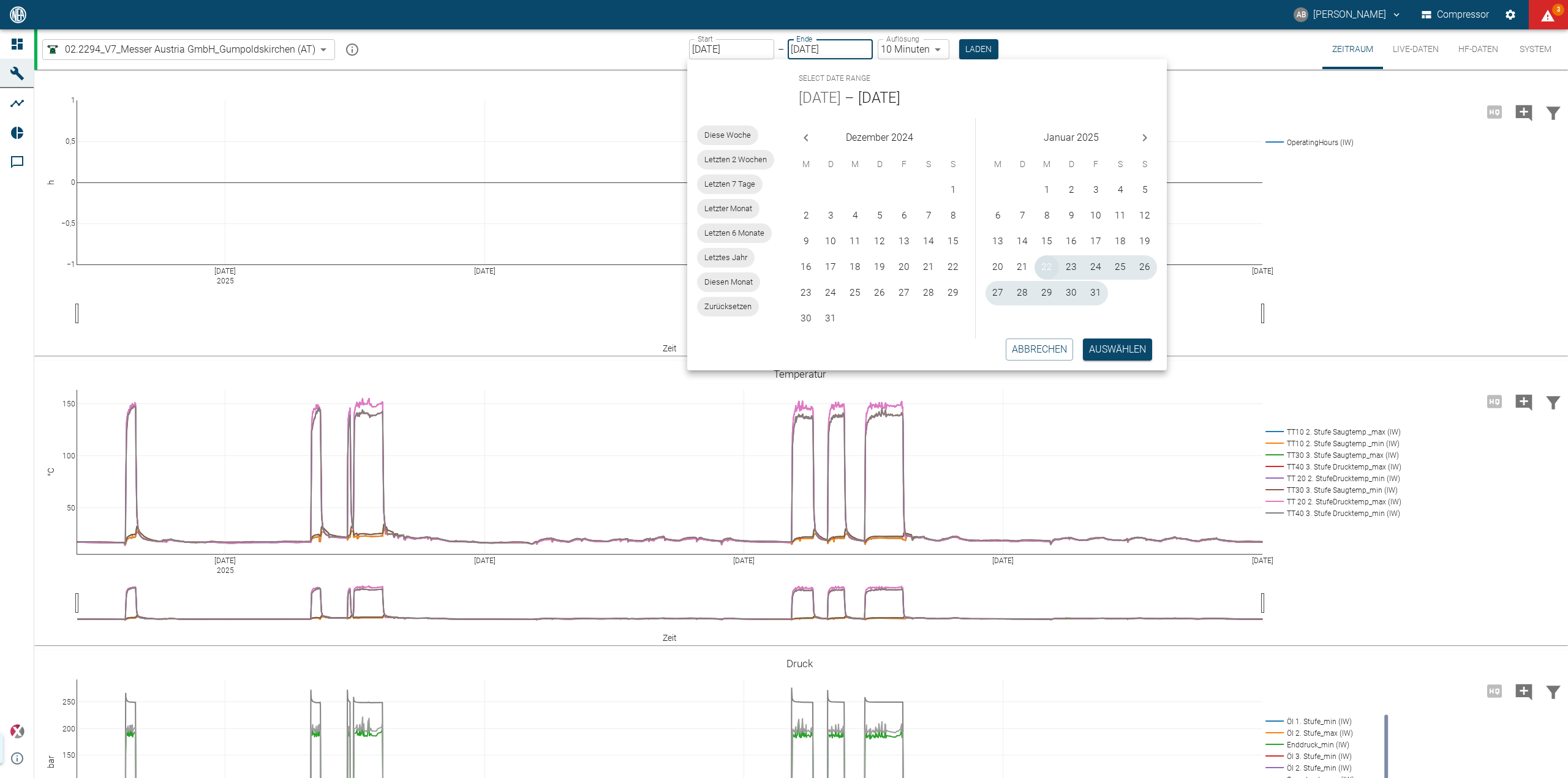
click at [1049, 269] on button "22" at bounding box center [1047, 267] width 25 height 25
type input "22.01.2025"
click at [1120, 351] on button "Auswählen" at bounding box center [1117, 349] width 69 height 22
type input "1sec"
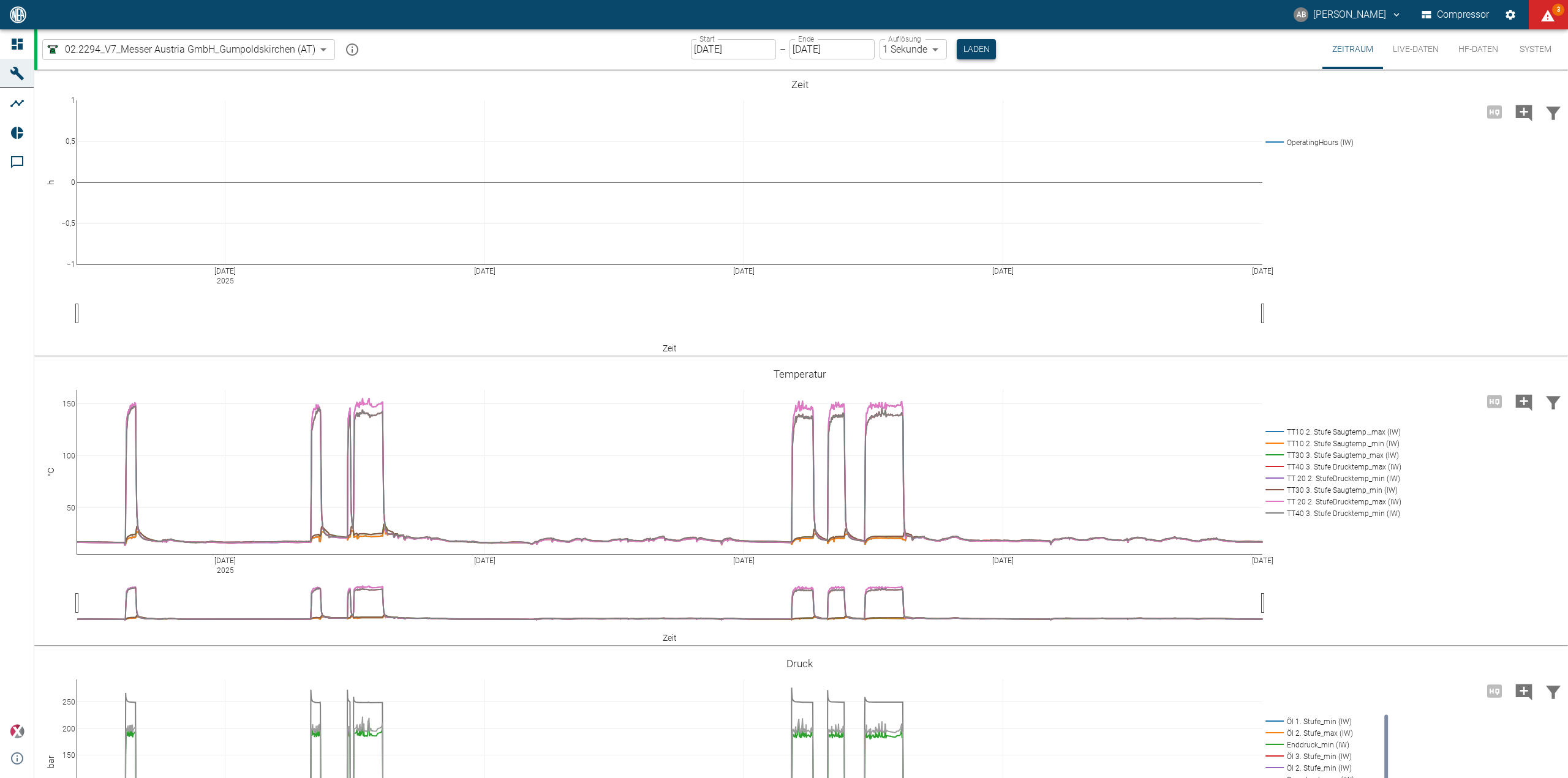
click at [969, 48] on button "Laden" at bounding box center [976, 49] width 39 height 20
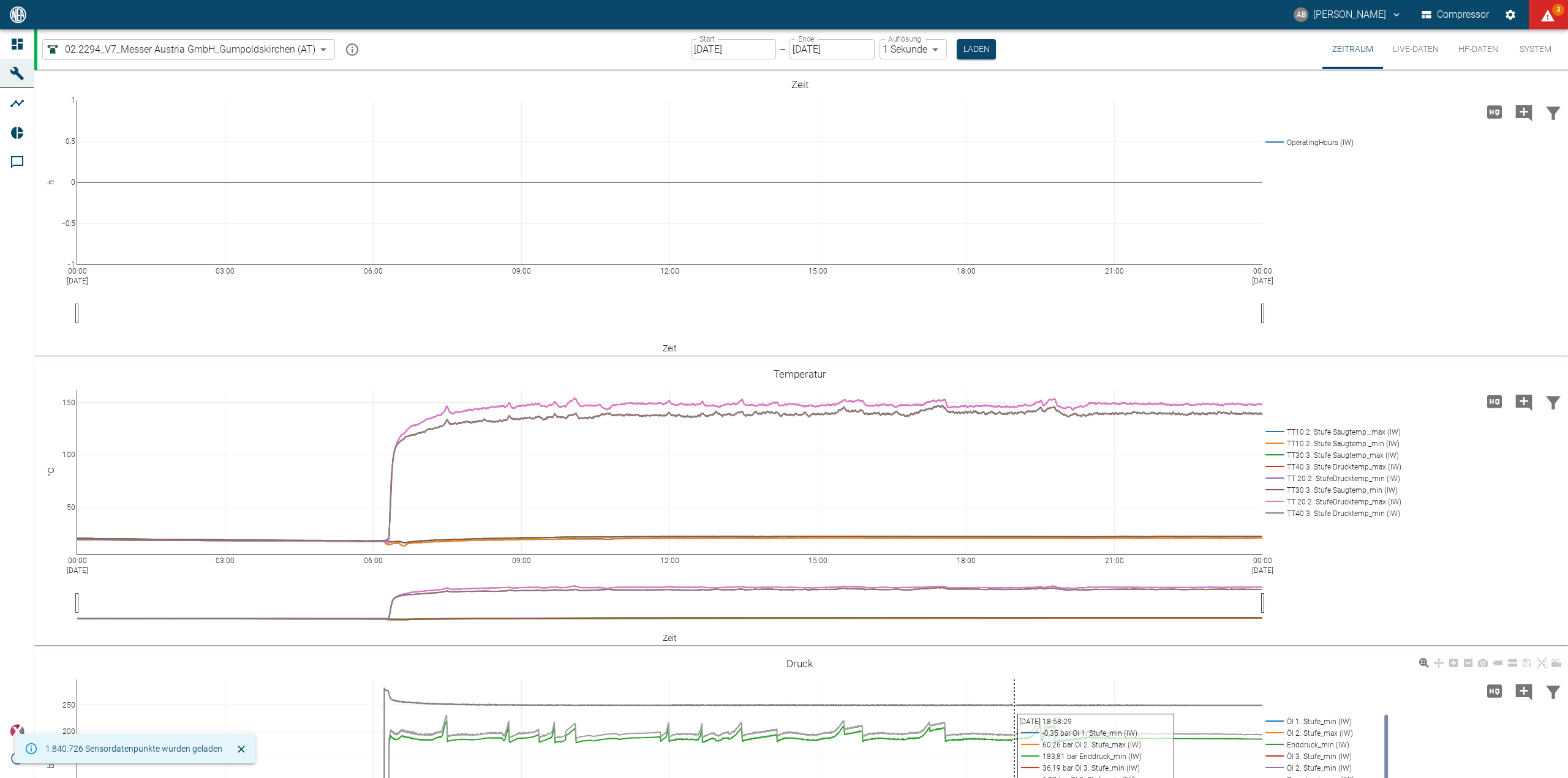
scroll to position [451, 0]
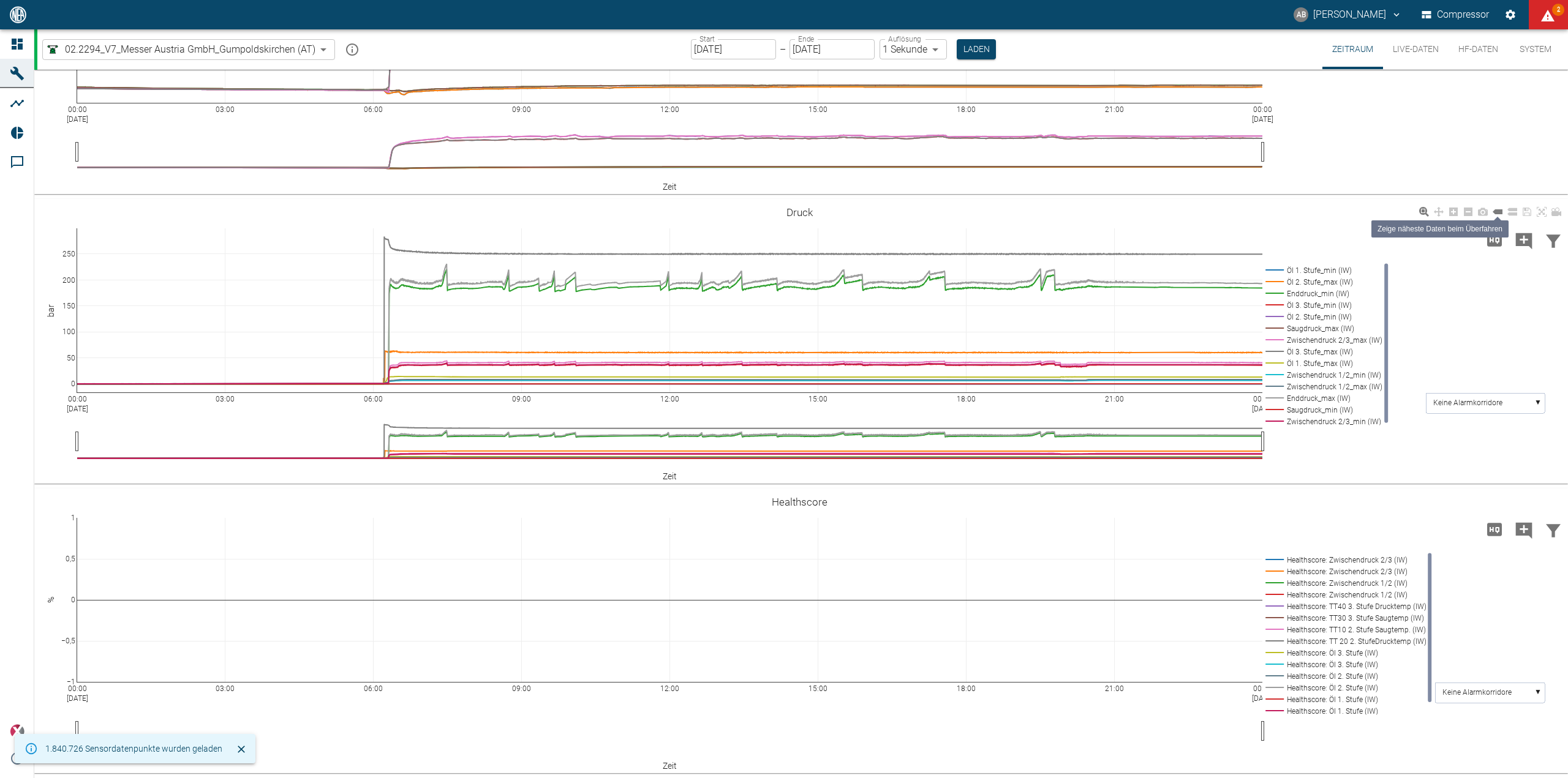
click at [1500, 211] on icon at bounding box center [1497, 212] width 10 height 5
click at [1494, 213] on icon at bounding box center [1497, 212] width 10 height 5
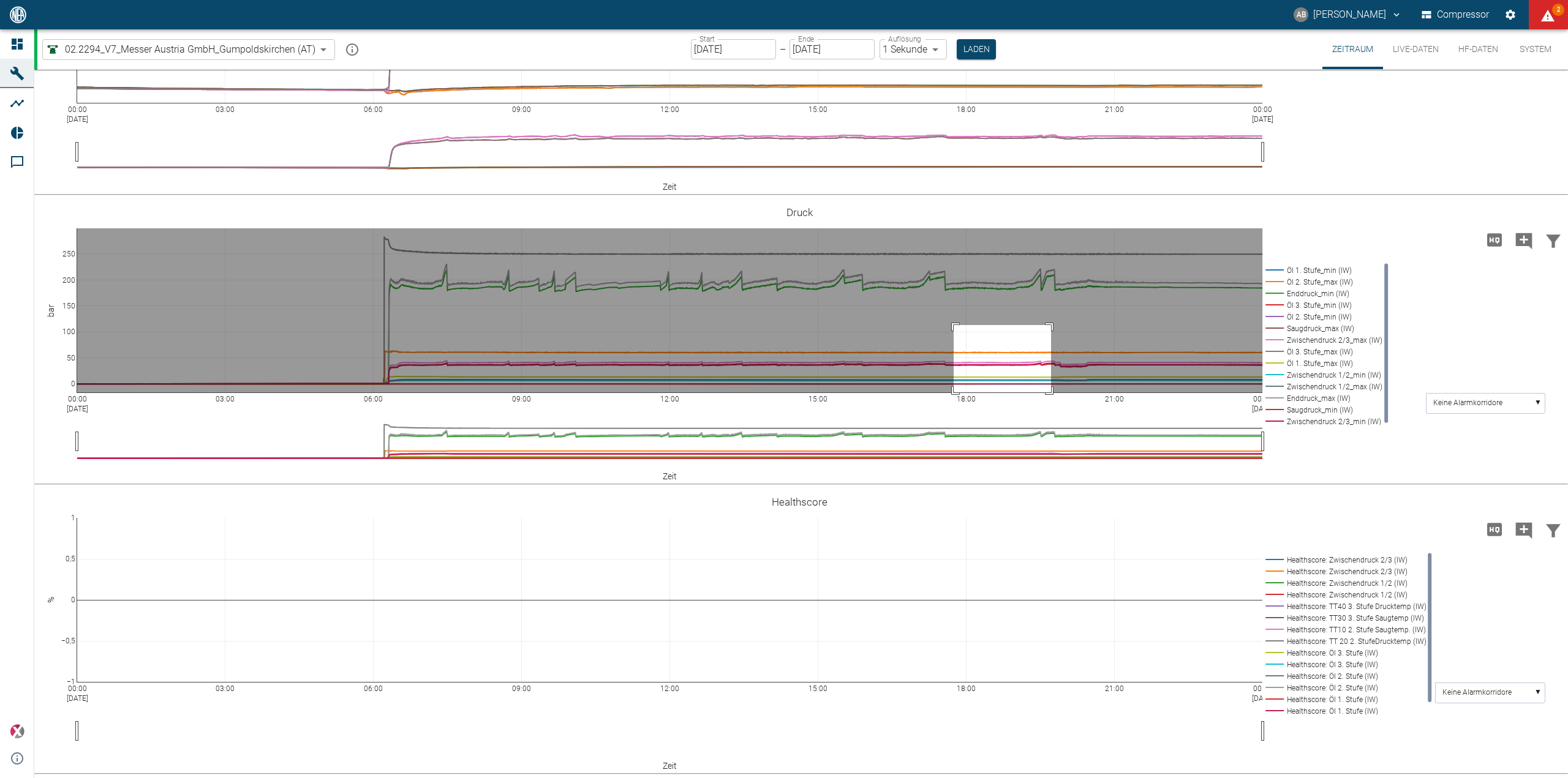
drag, startPoint x: 953, startPoint y: 325, endPoint x: 1051, endPoint y: 396, distance: 121.0
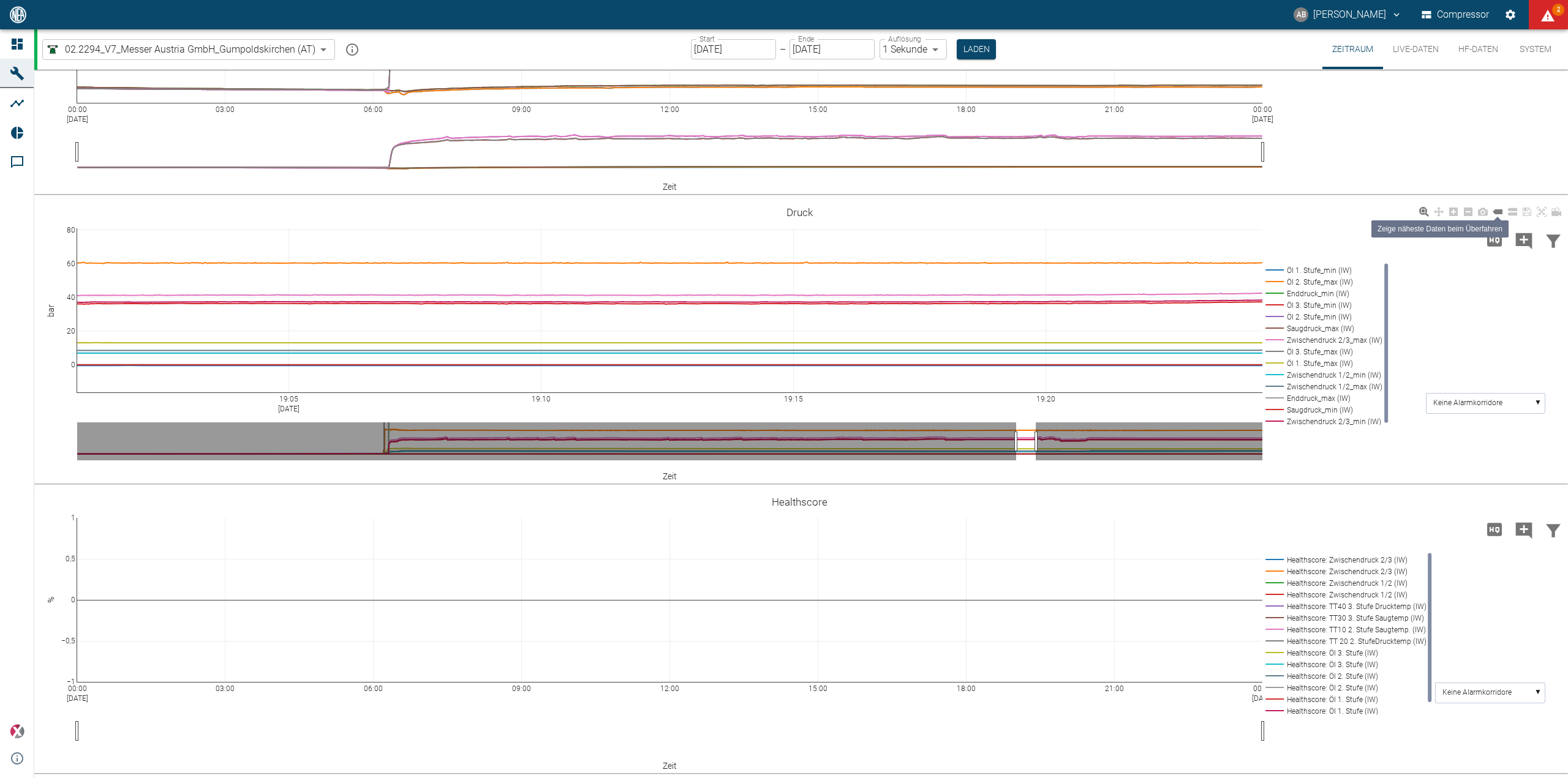
click at [1499, 213] on icon at bounding box center [1497, 212] width 10 height 5
click at [1547, 11] on icon "displayAlerts" at bounding box center [1548, 15] width 14 height 11
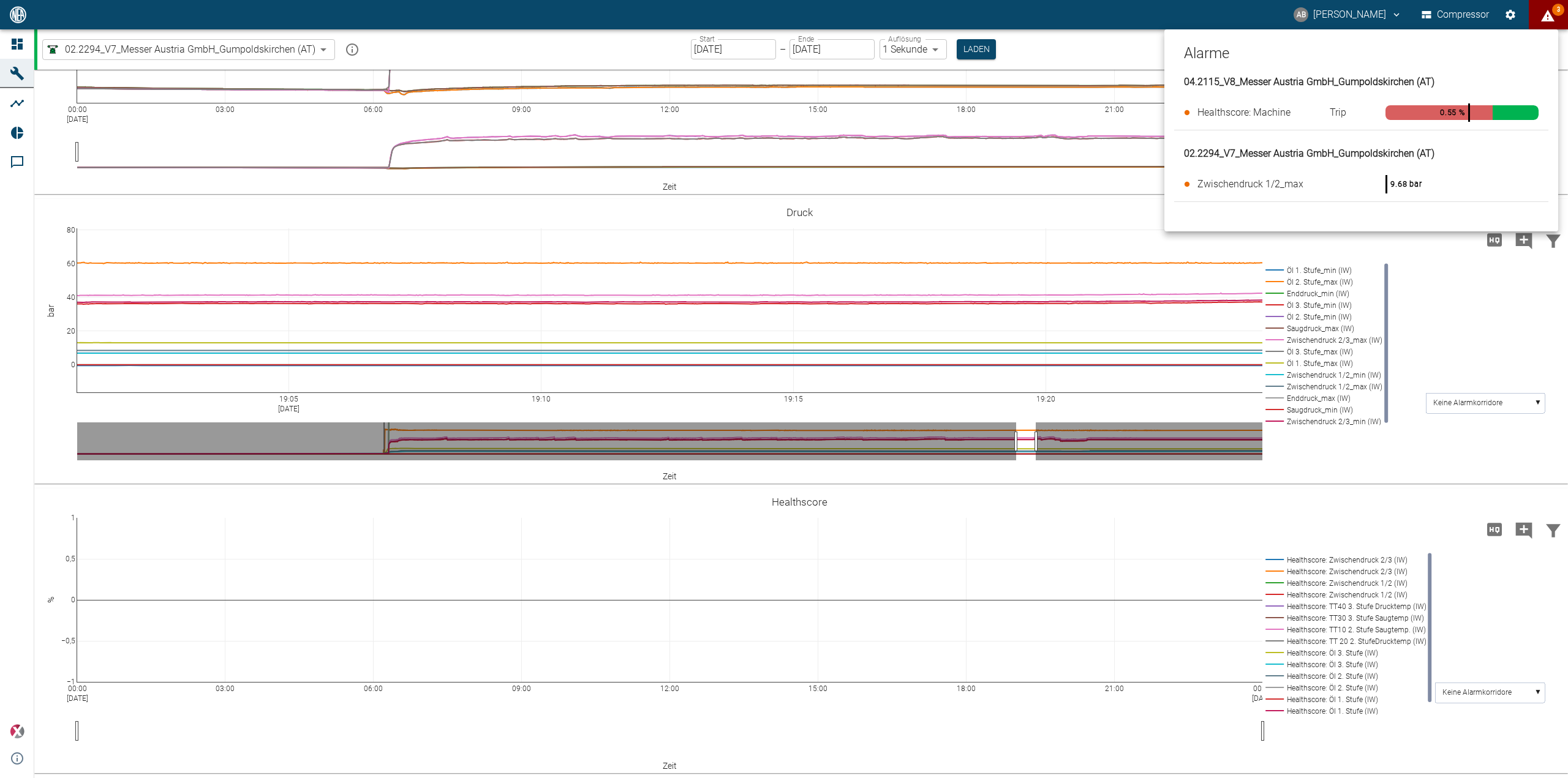
click at [1088, 48] on div at bounding box center [784, 389] width 1568 height 778
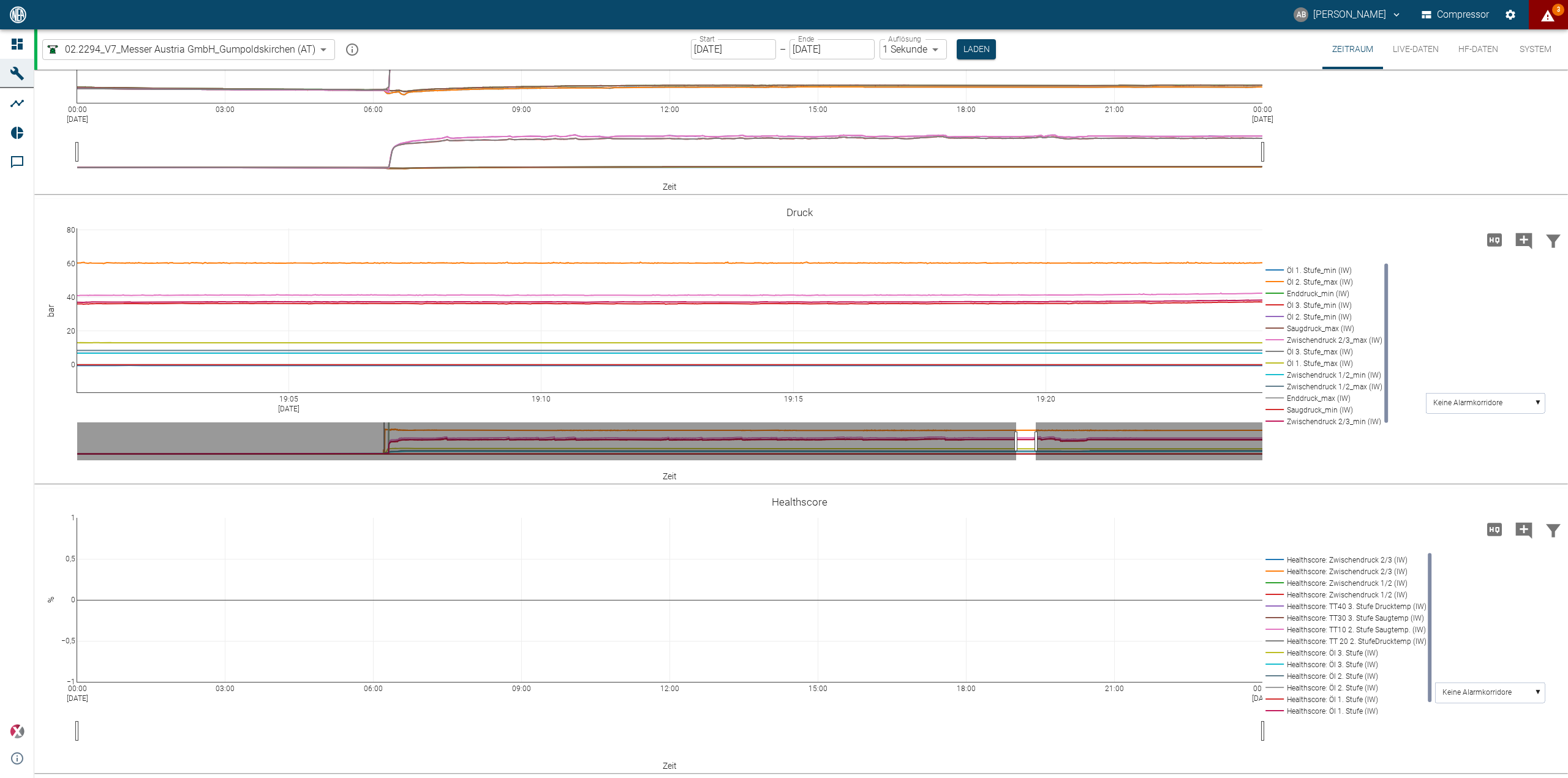
click at [1403, 49] on button "Live-Daten" at bounding box center [1415, 49] width 65 height 40
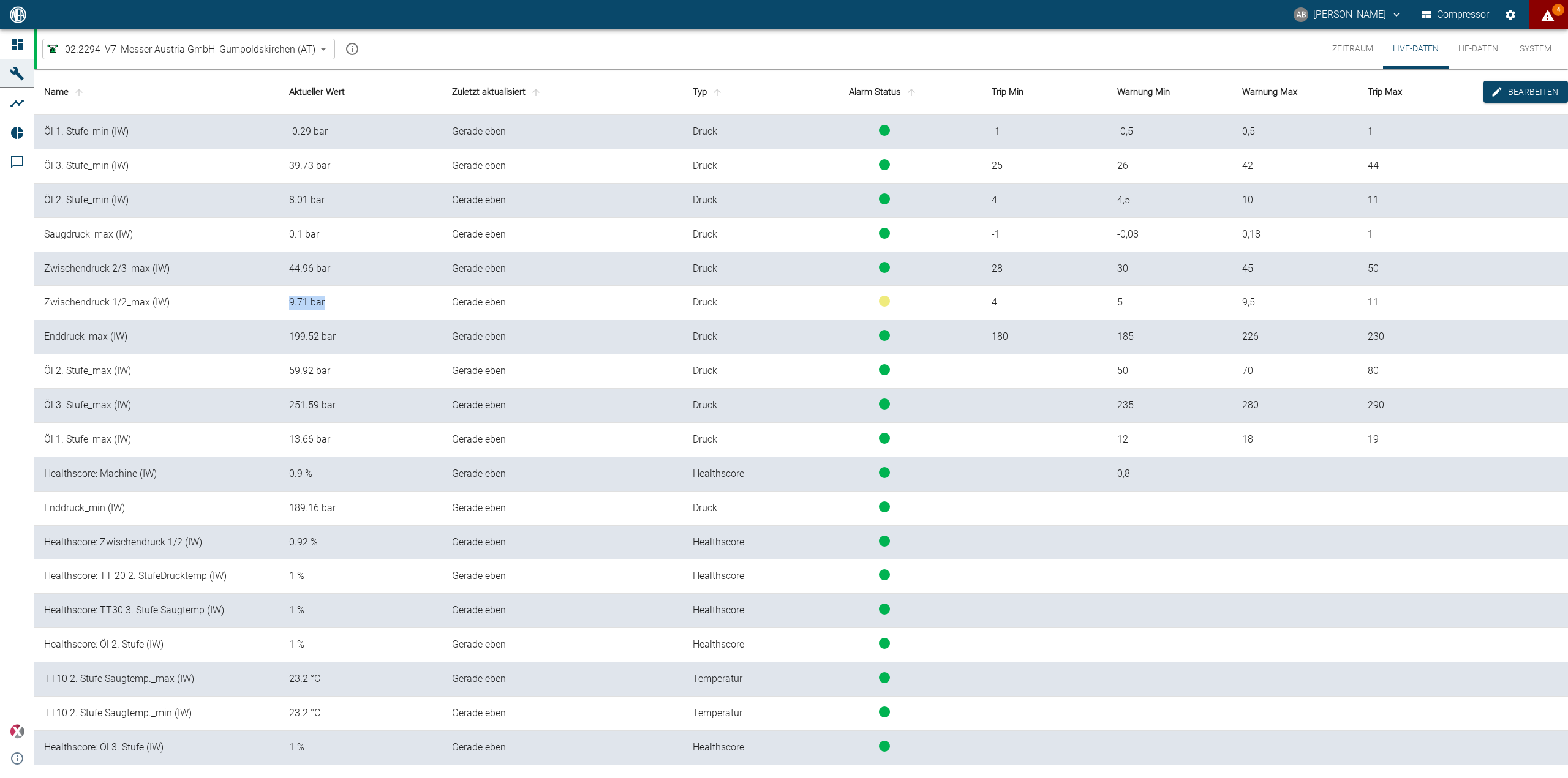
drag, startPoint x: 295, startPoint y: 301, endPoint x: 383, endPoint y: 300, distance: 88.0
click at [383, 301] on td "9.71 bar" at bounding box center [361, 303] width 163 height 35
click at [387, 300] on div "9.71 bar" at bounding box center [361, 303] width 144 height 14
